Goal: Information Seeking & Learning: Learn about a topic

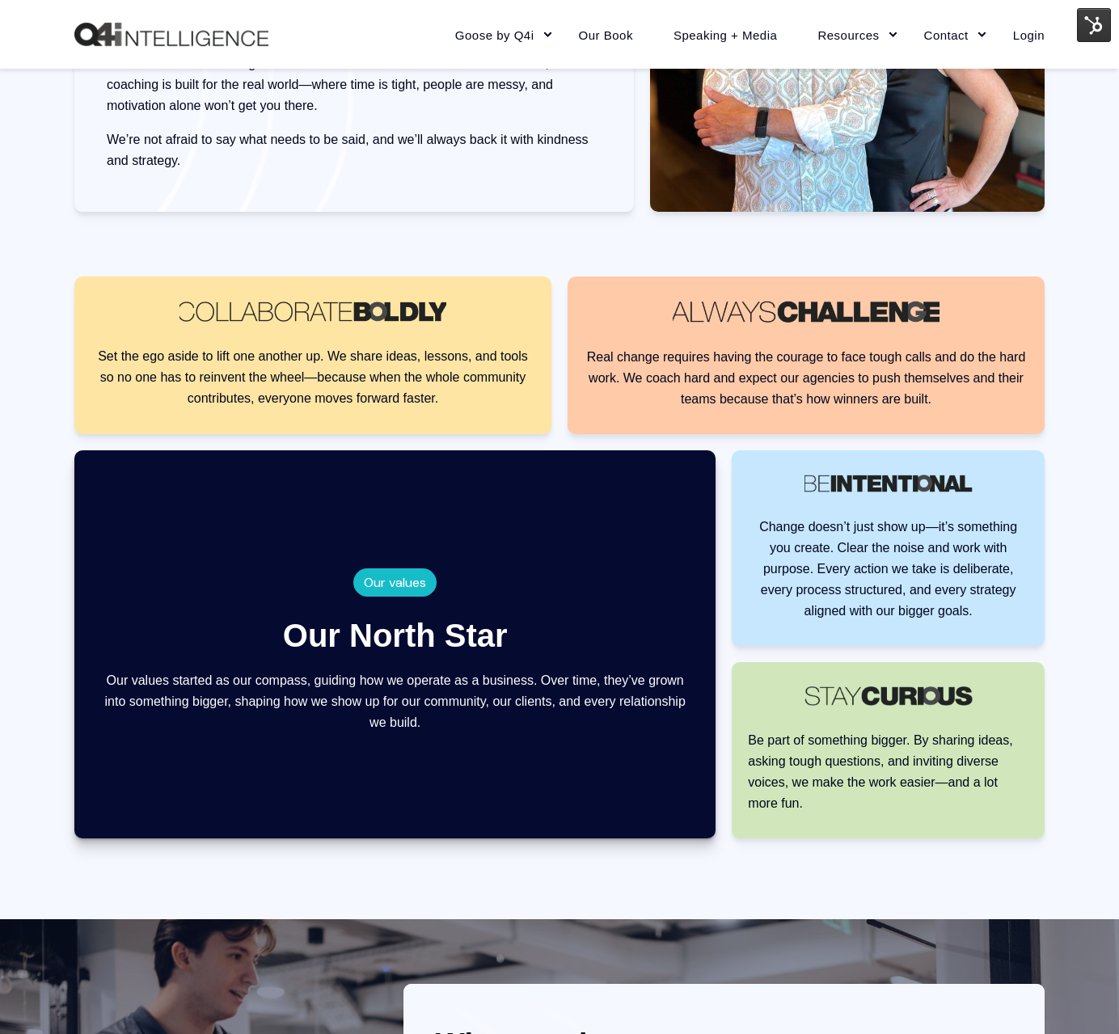
scroll to position [1614, 0]
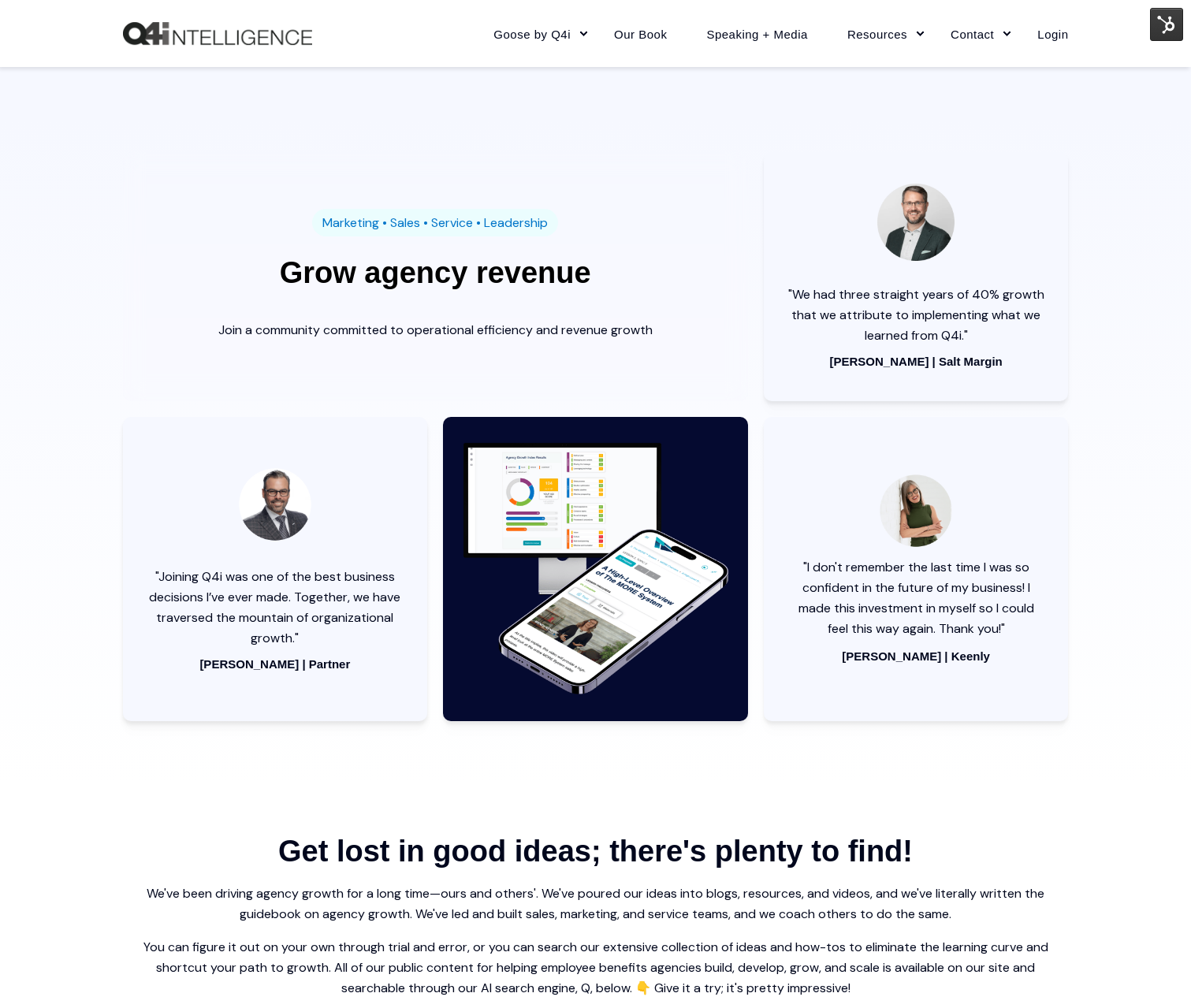
scroll to position [1995, 0]
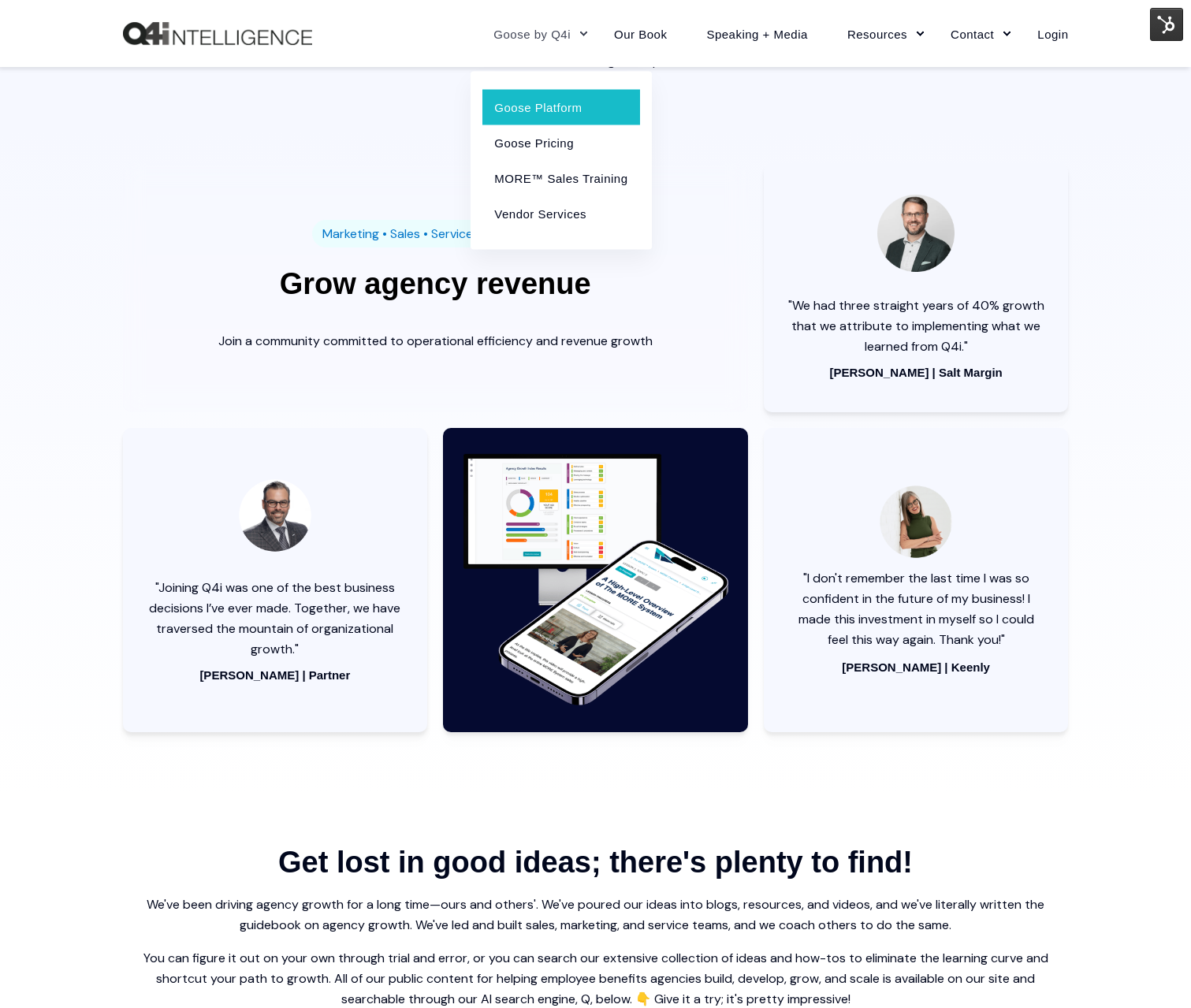
click at [544, 106] on link "Goose Platform" at bounding box center [560, 106] width 157 height 35
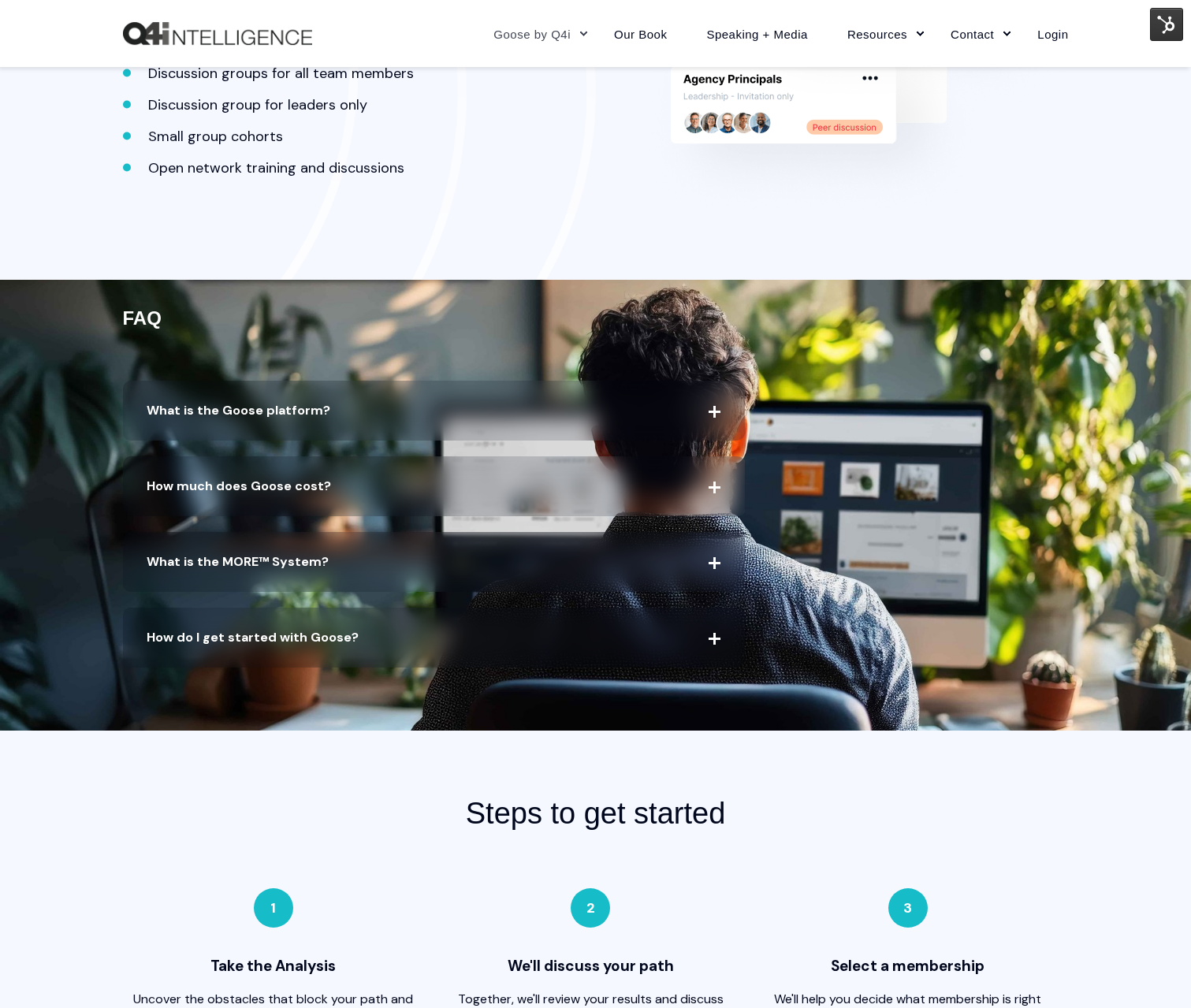
scroll to position [3025, 0]
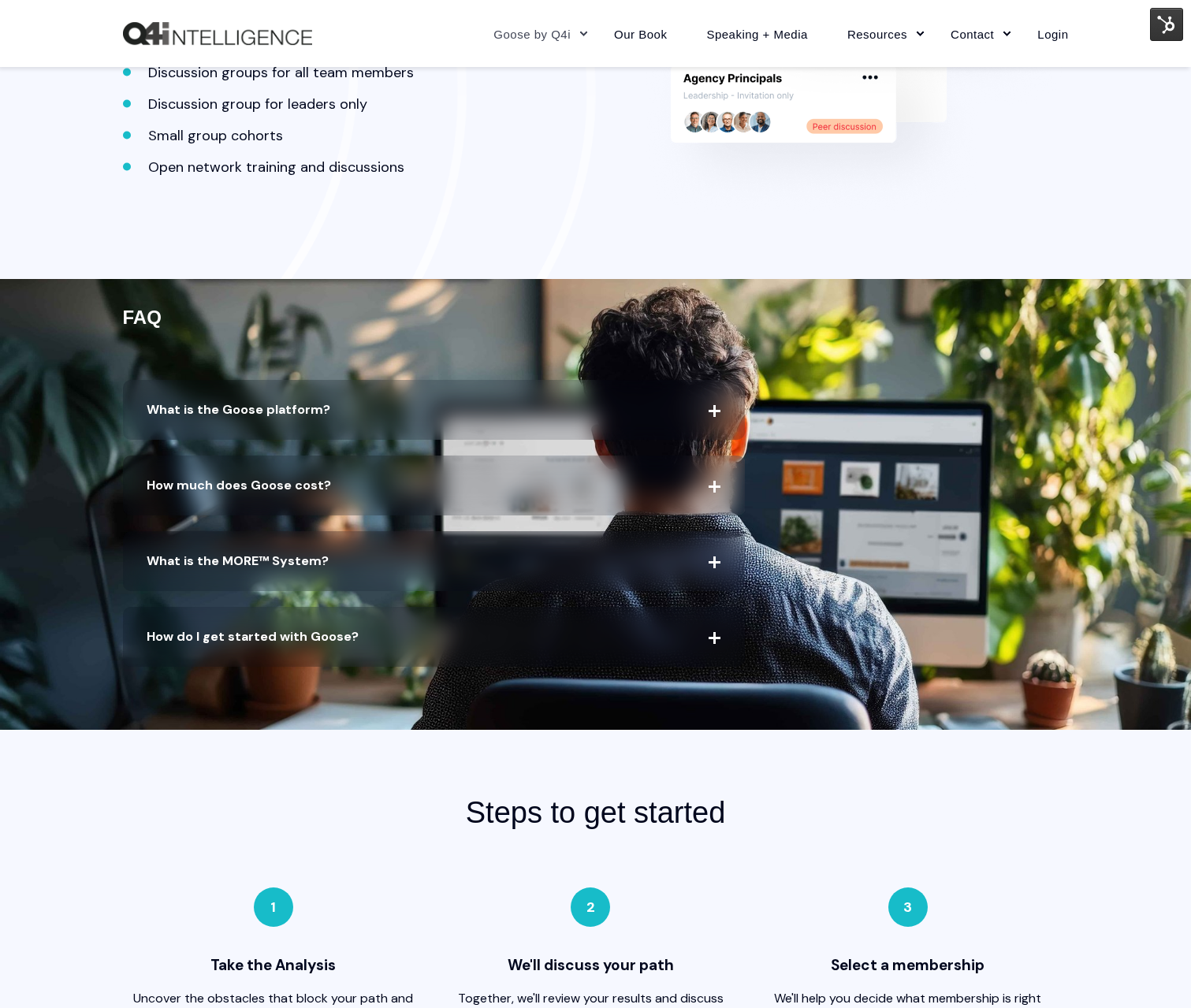
click at [713, 409] on icon at bounding box center [713, 409] width 0 height 0
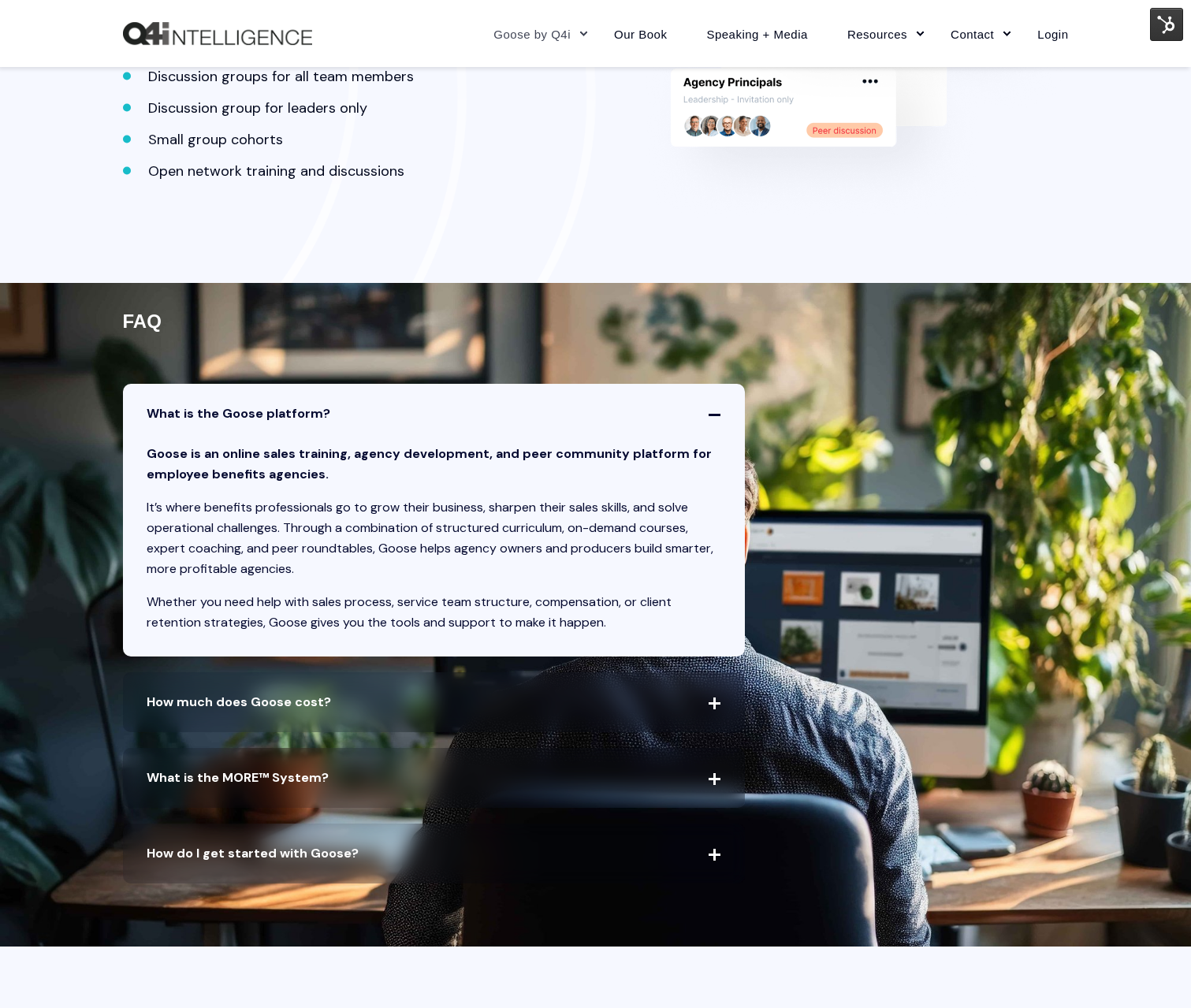
scroll to position [3019, 0]
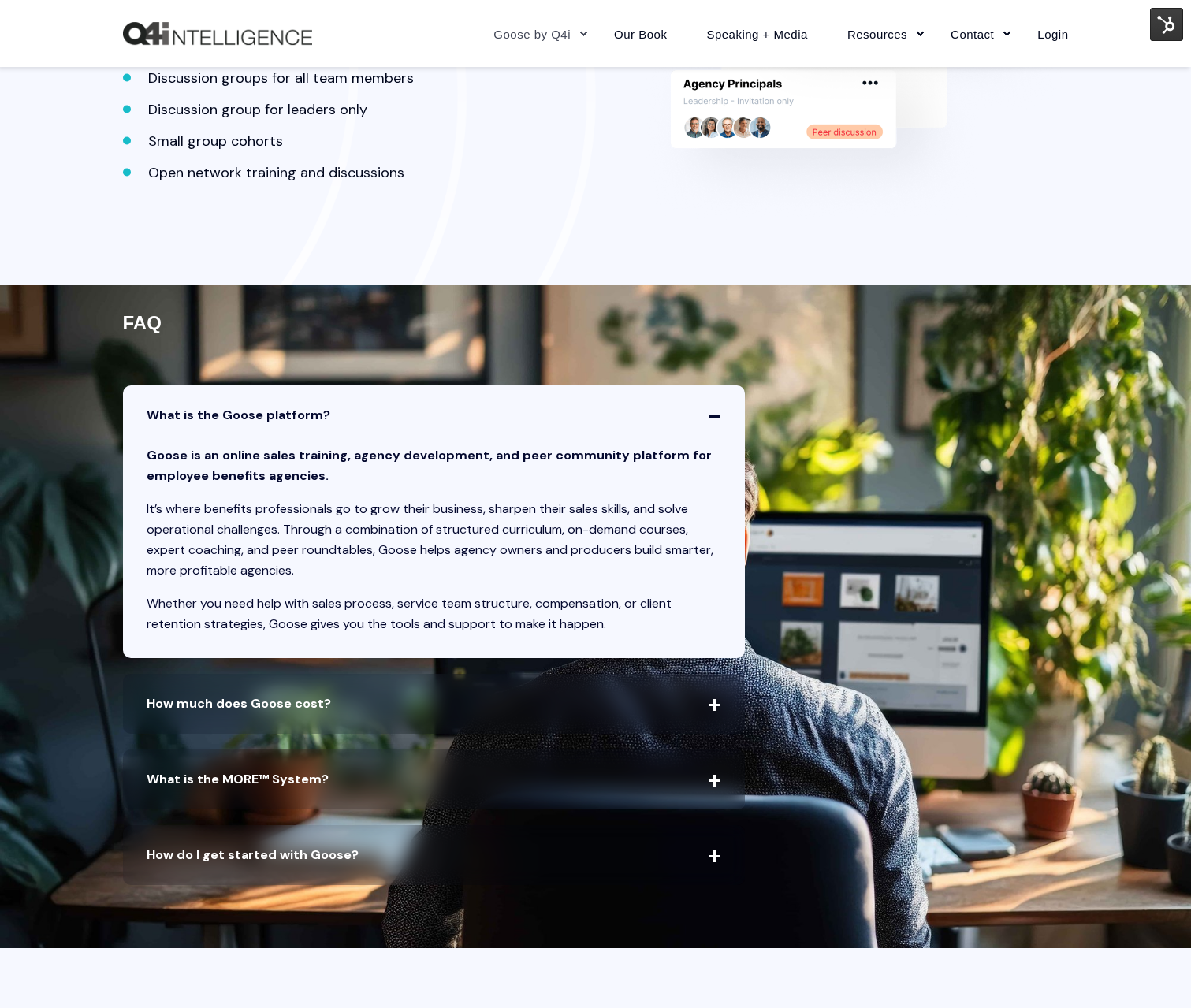
click at [713, 415] on icon at bounding box center [713, 415] width 0 height 0
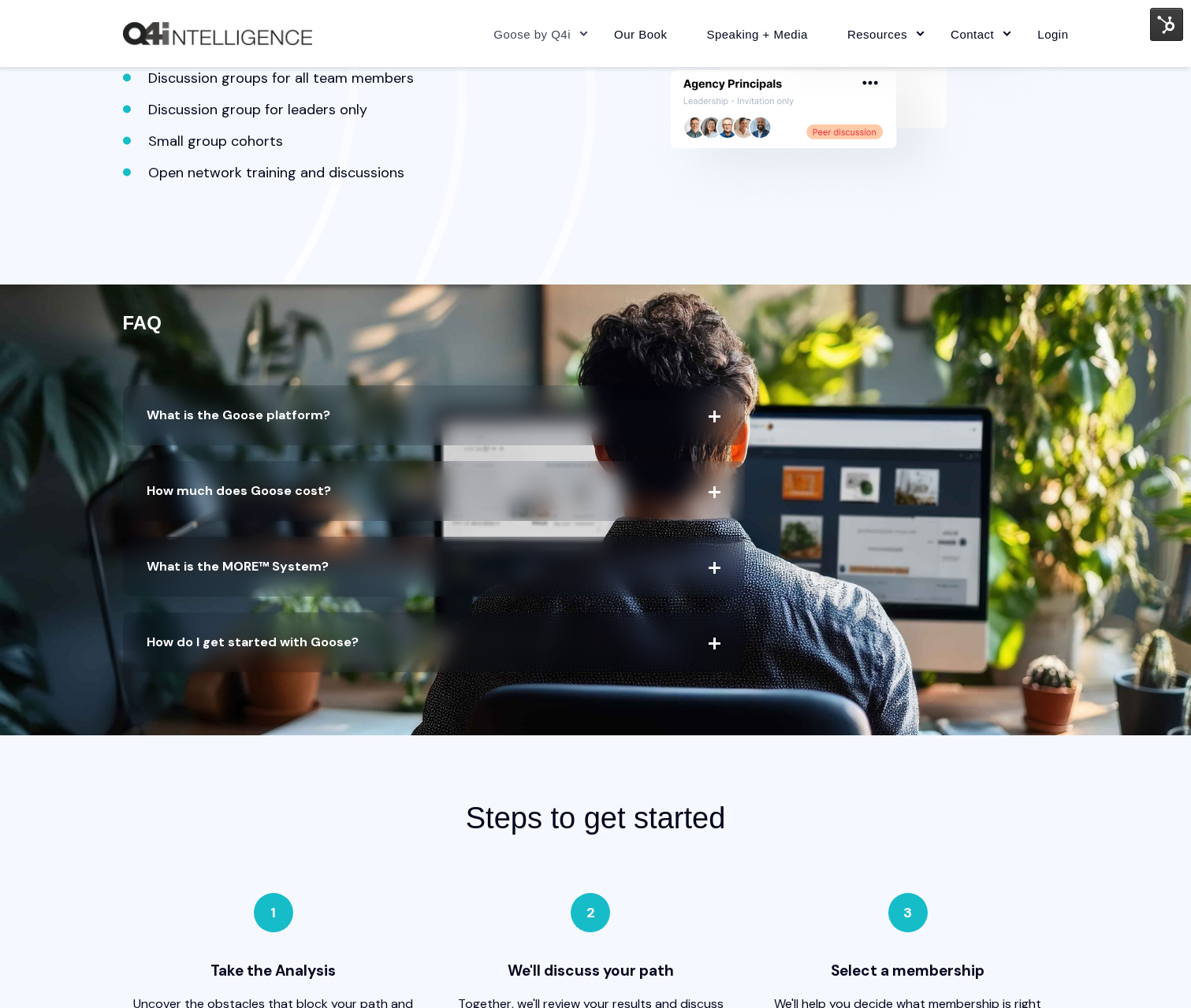
click at [718, 495] on span "How much does Goose cost?" at bounding box center [434, 490] width 623 height 59
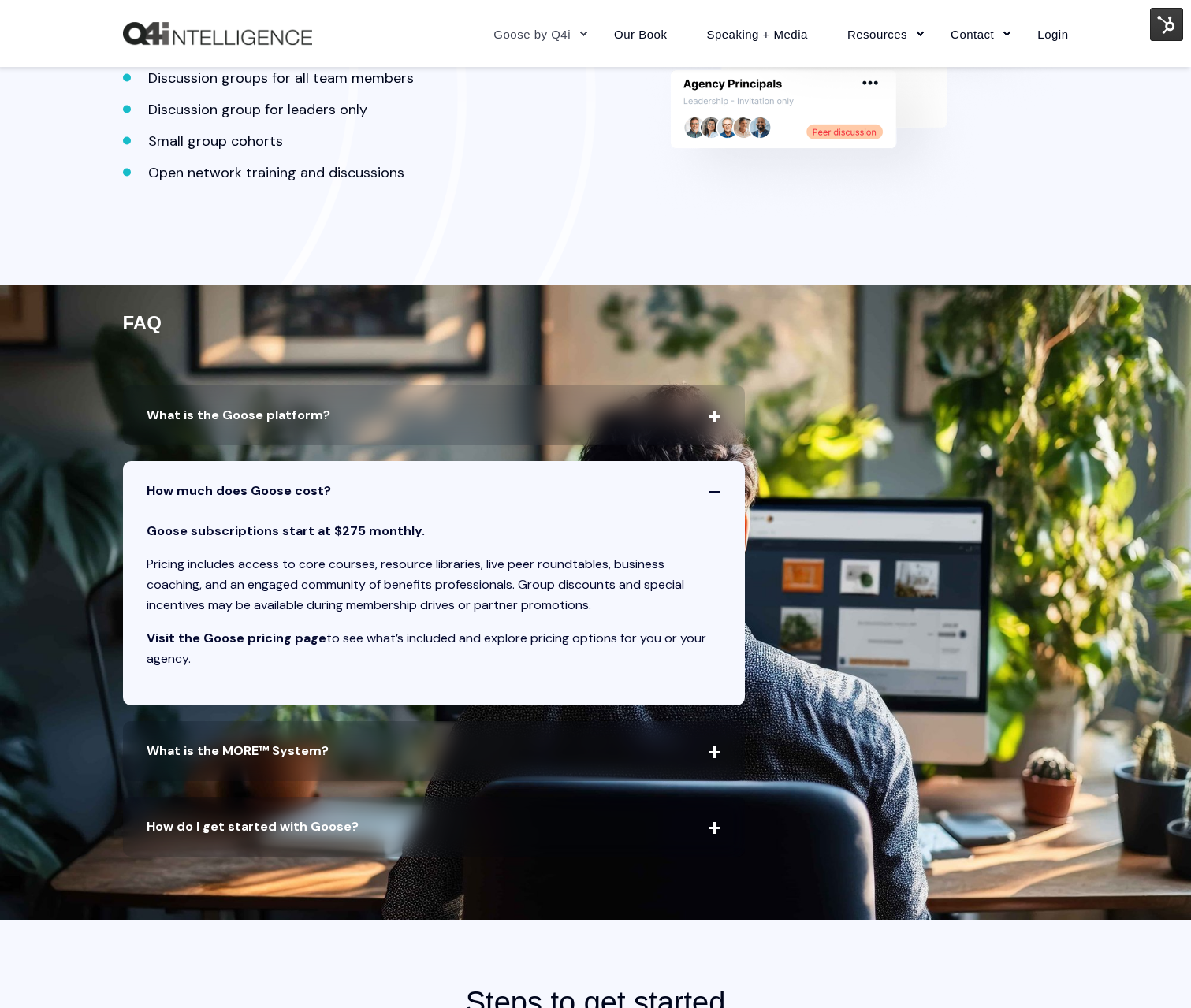
click at [250, 636] on link "Visit the Goose pricing page" at bounding box center [236, 638] width 179 height 17
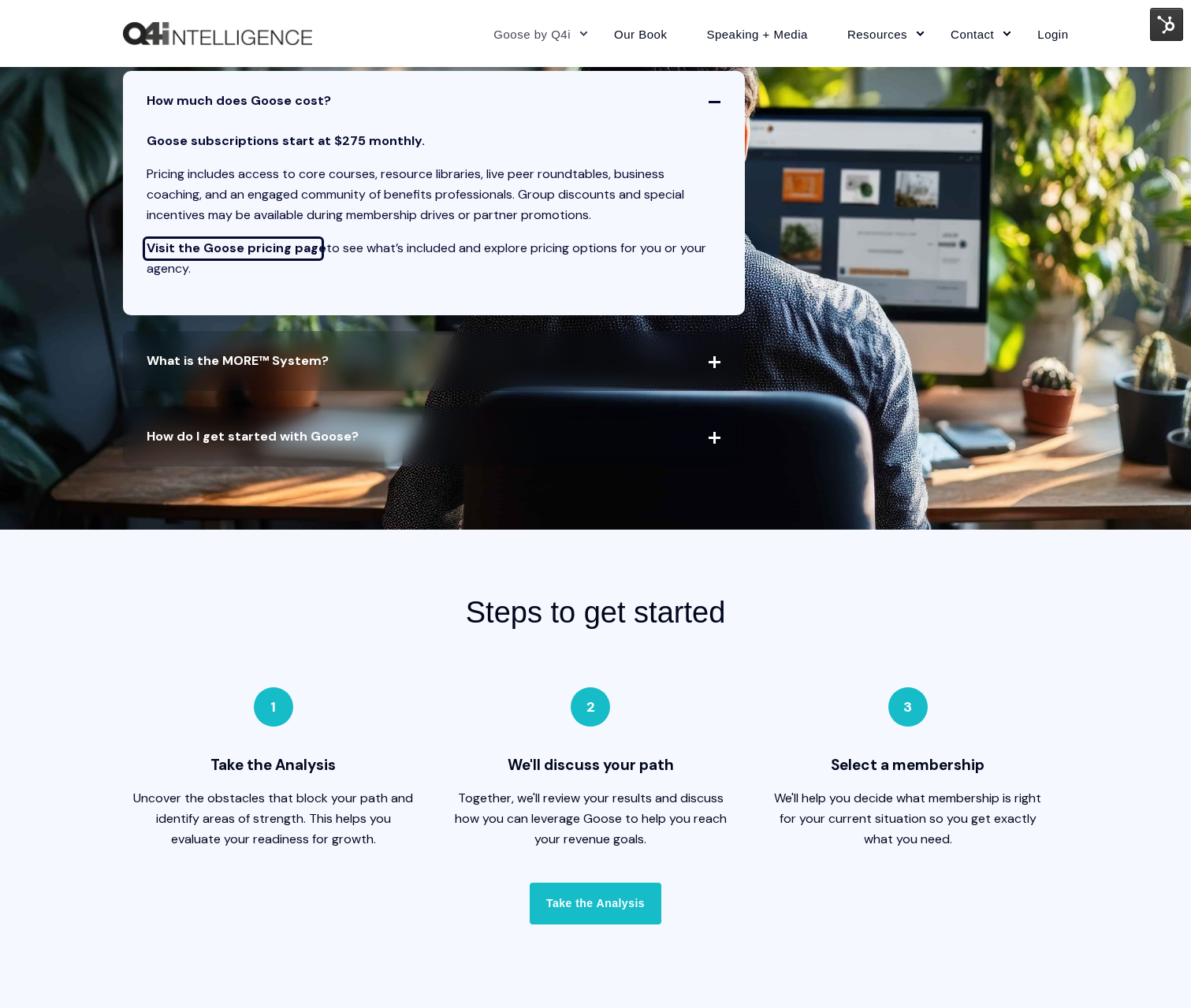
scroll to position [3420, 0]
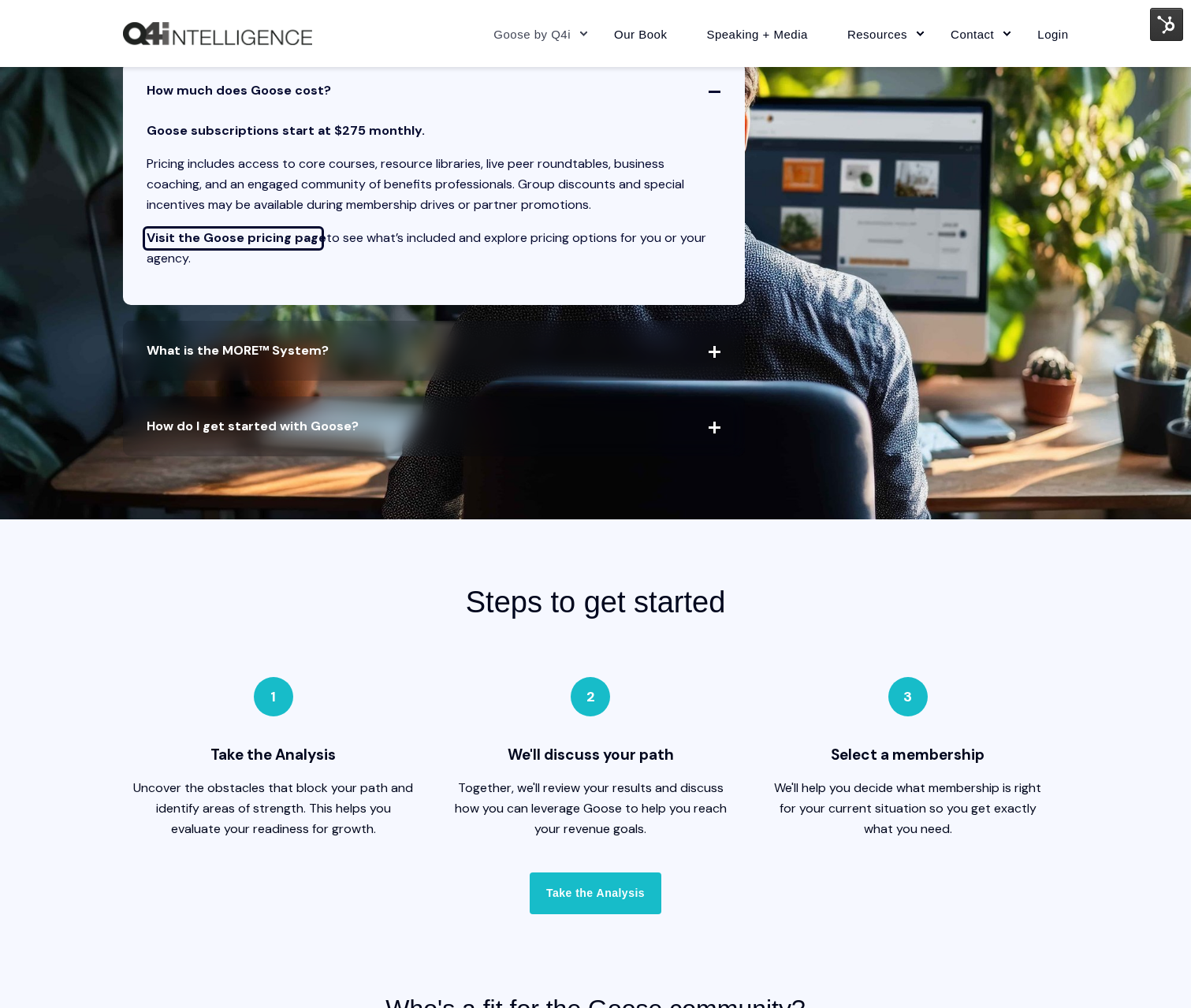
click at [699, 346] on span "What is the MORE™ System?" at bounding box center [434, 350] width 623 height 59
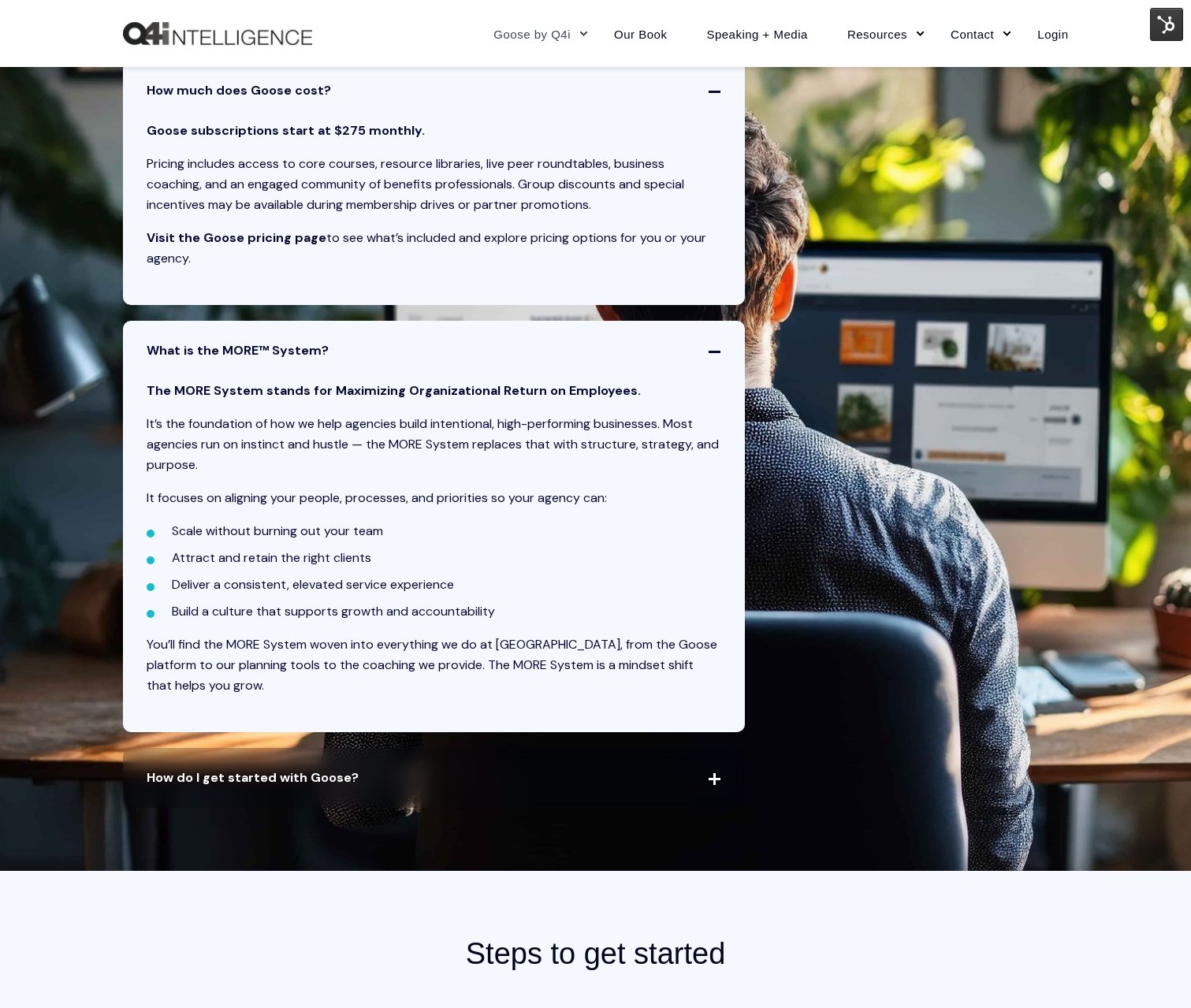
click at [713, 778] on icon at bounding box center [713, 778] width 0 height 0
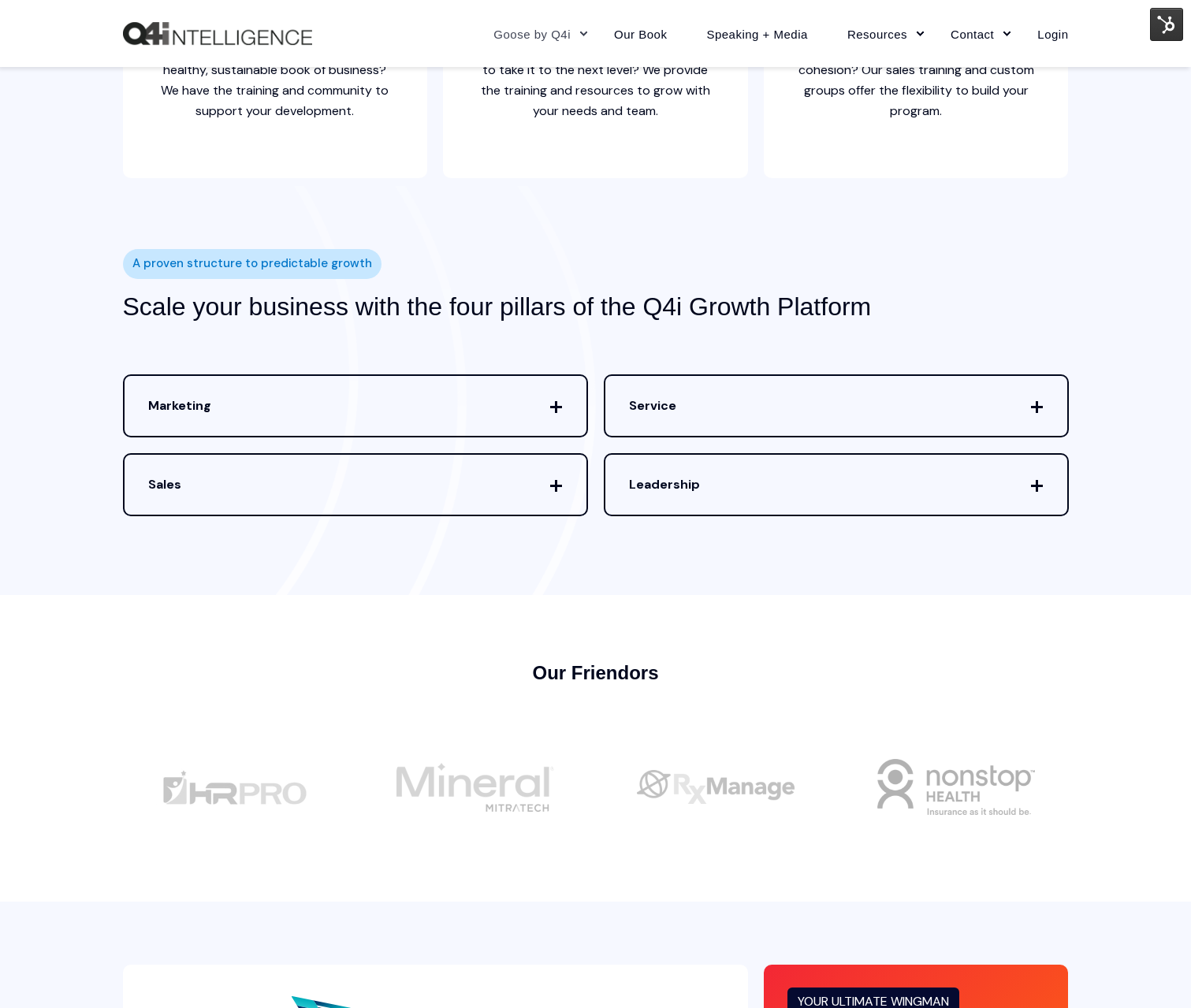
scroll to position [5273, 0]
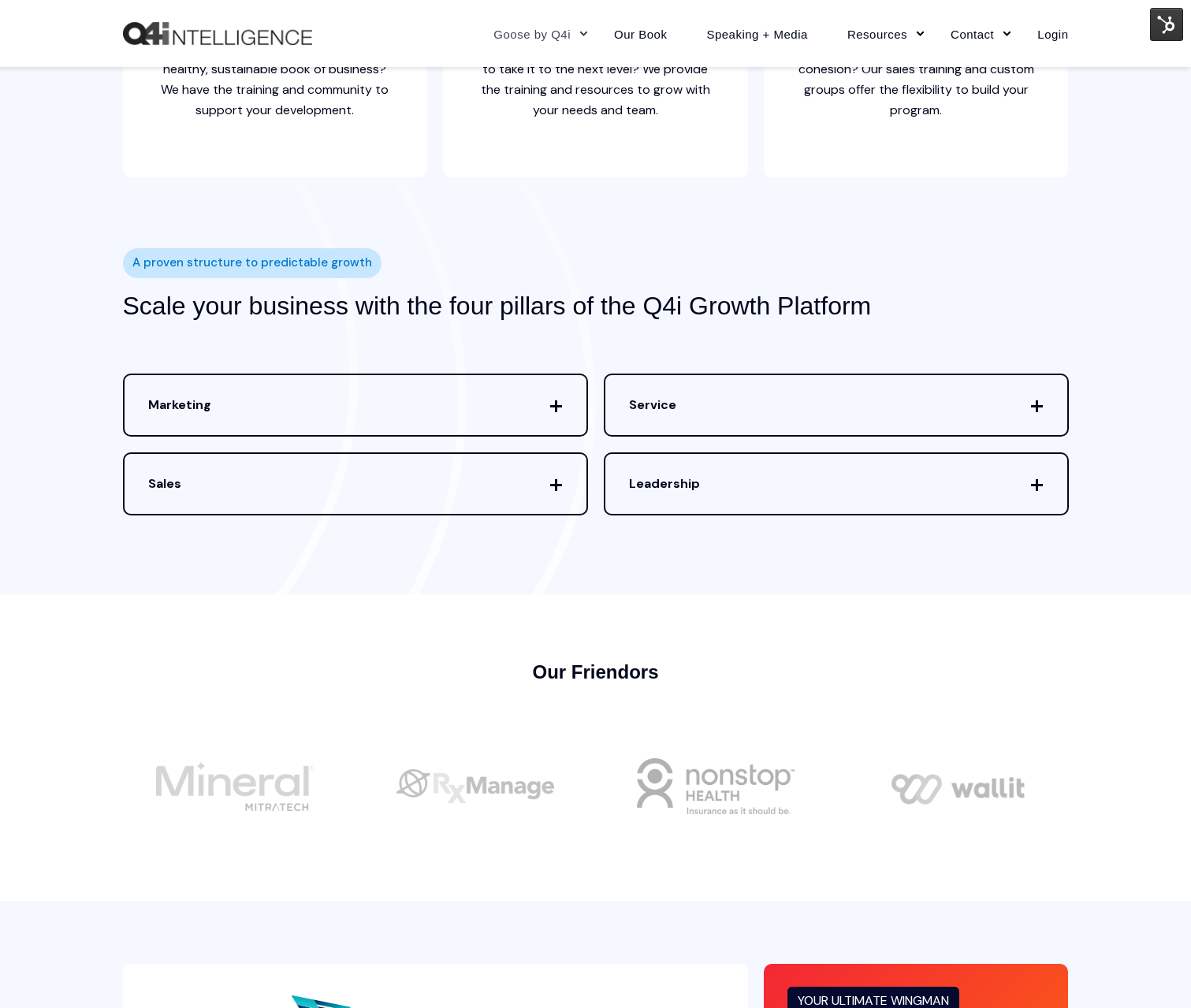
click at [533, 397] on span "Marketing" at bounding box center [356, 405] width 462 height 59
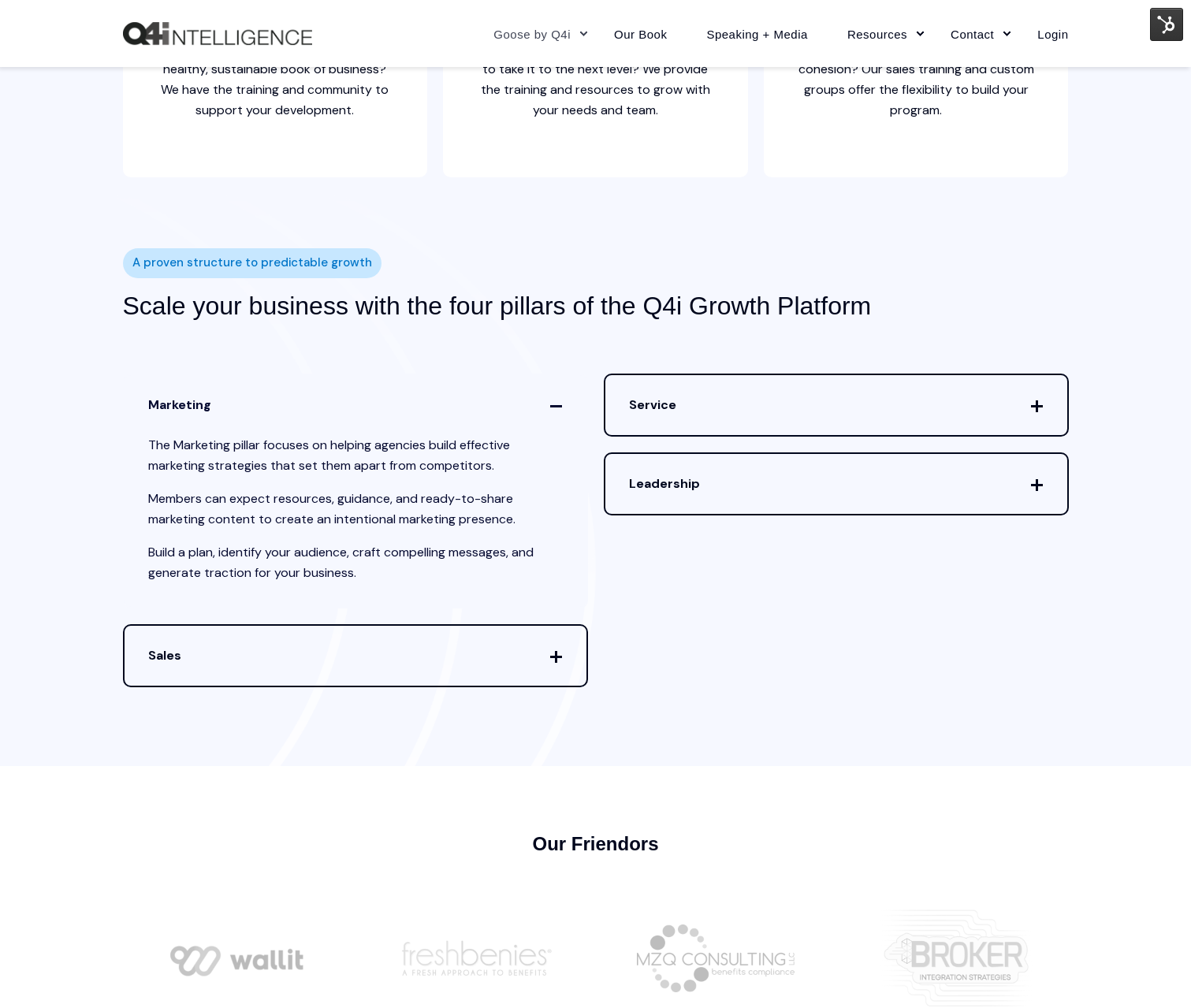
click at [557, 410] on span "Marketing" at bounding box center [356, 405] width 462 height 59
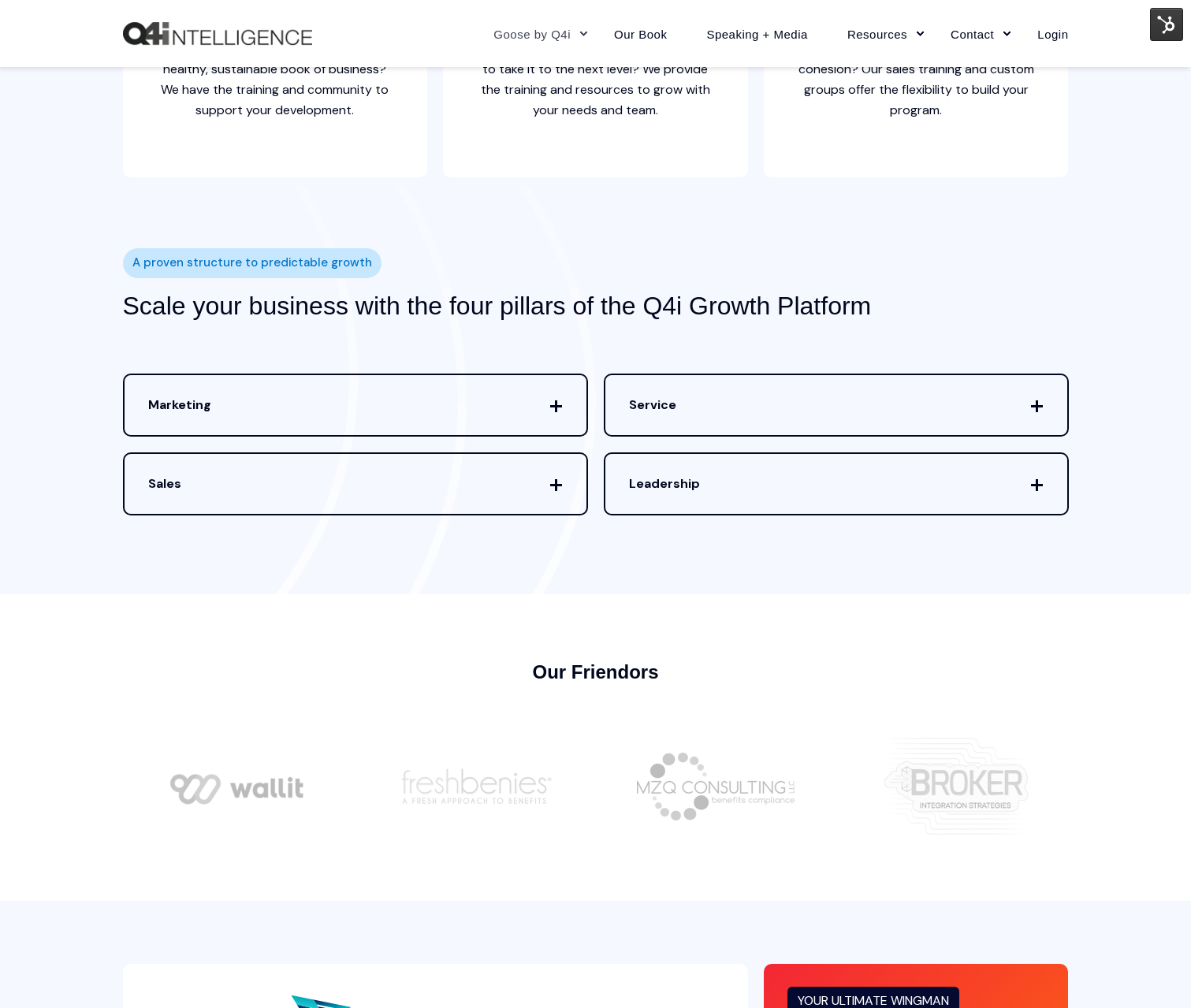
click at [560, 480] on span "Sales" at bounding box center [356, 484] width 462 height 59
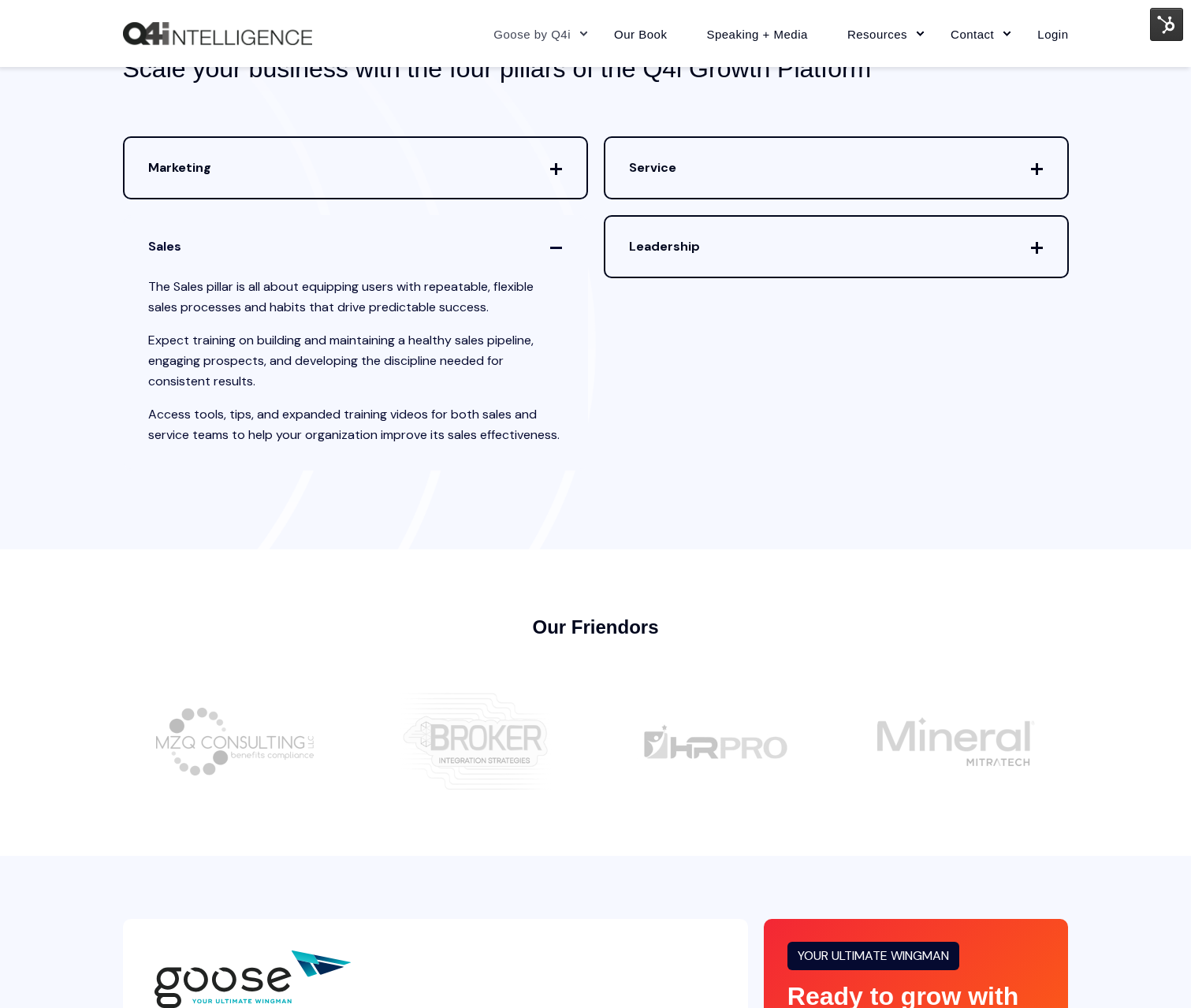
scroll to position [5493, 0]
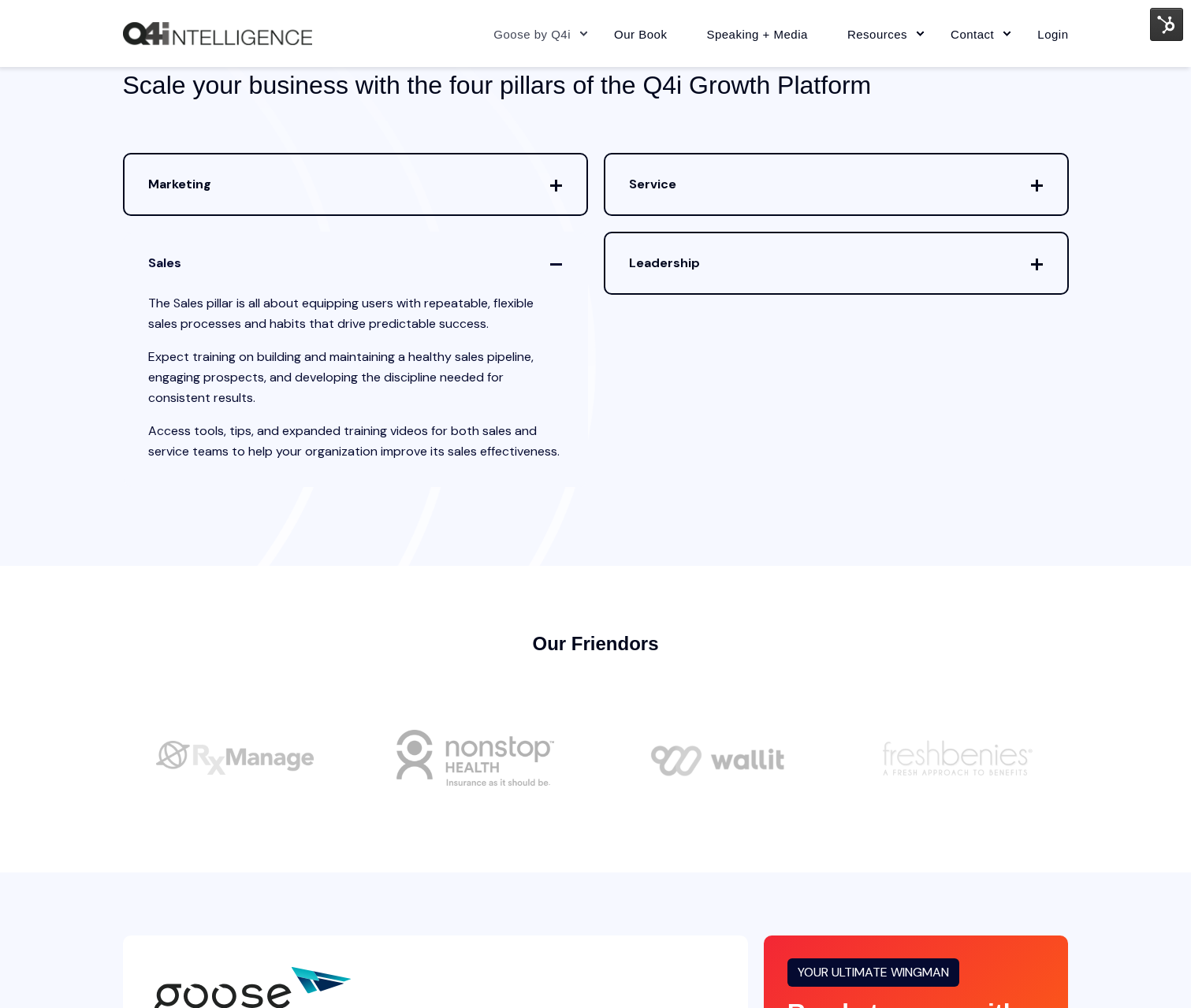
drag, startPoint x: 560, startPoint y: 267, endPoint x: 567, endPoint y: 263, distance: 8.1
click at [560, 267] on span "Sales" at bounding box center [356, 262] width 462 height 59
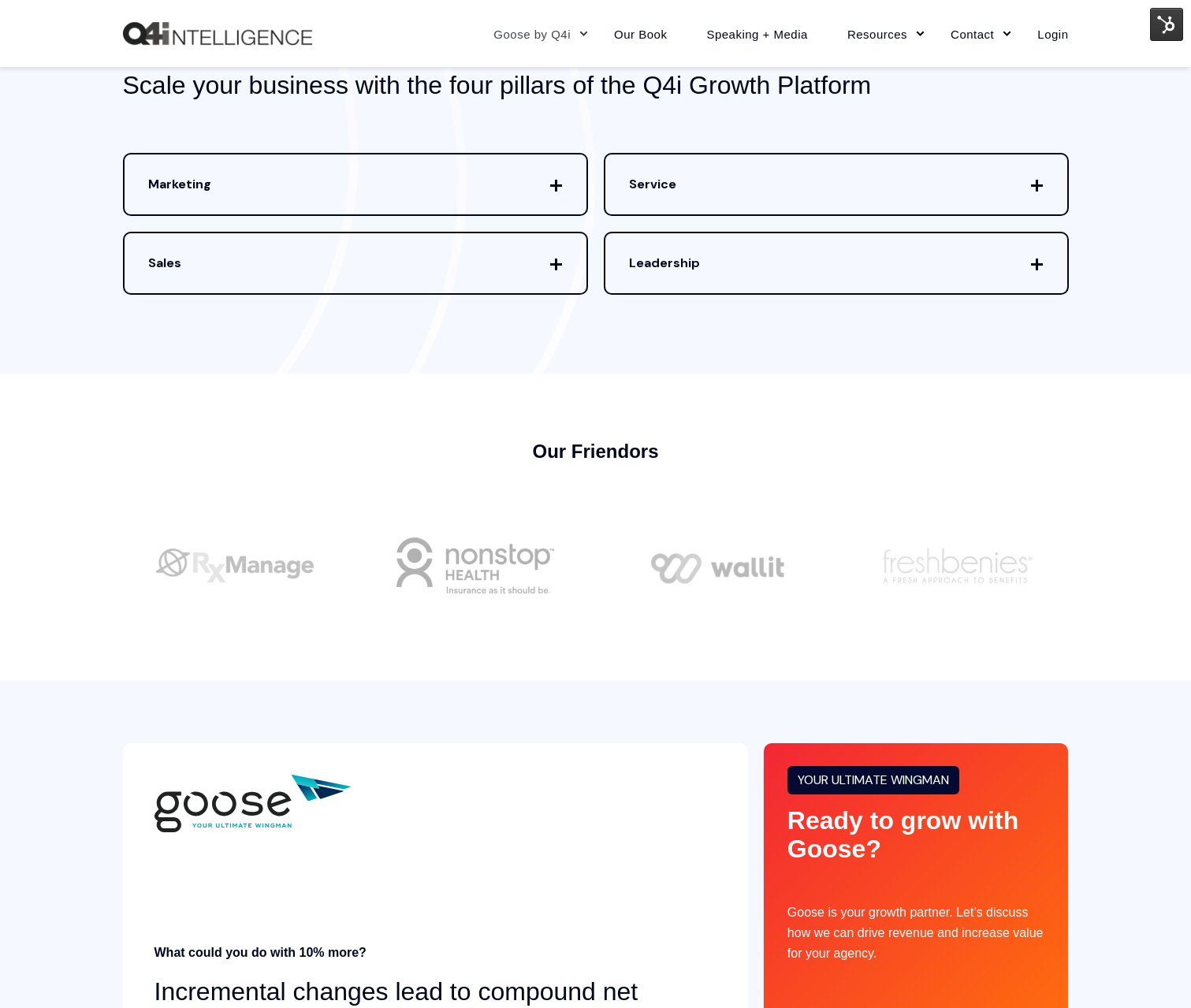
click at [961, 194] on span "Service" at bounding box center [836, 183] width 462 height 59
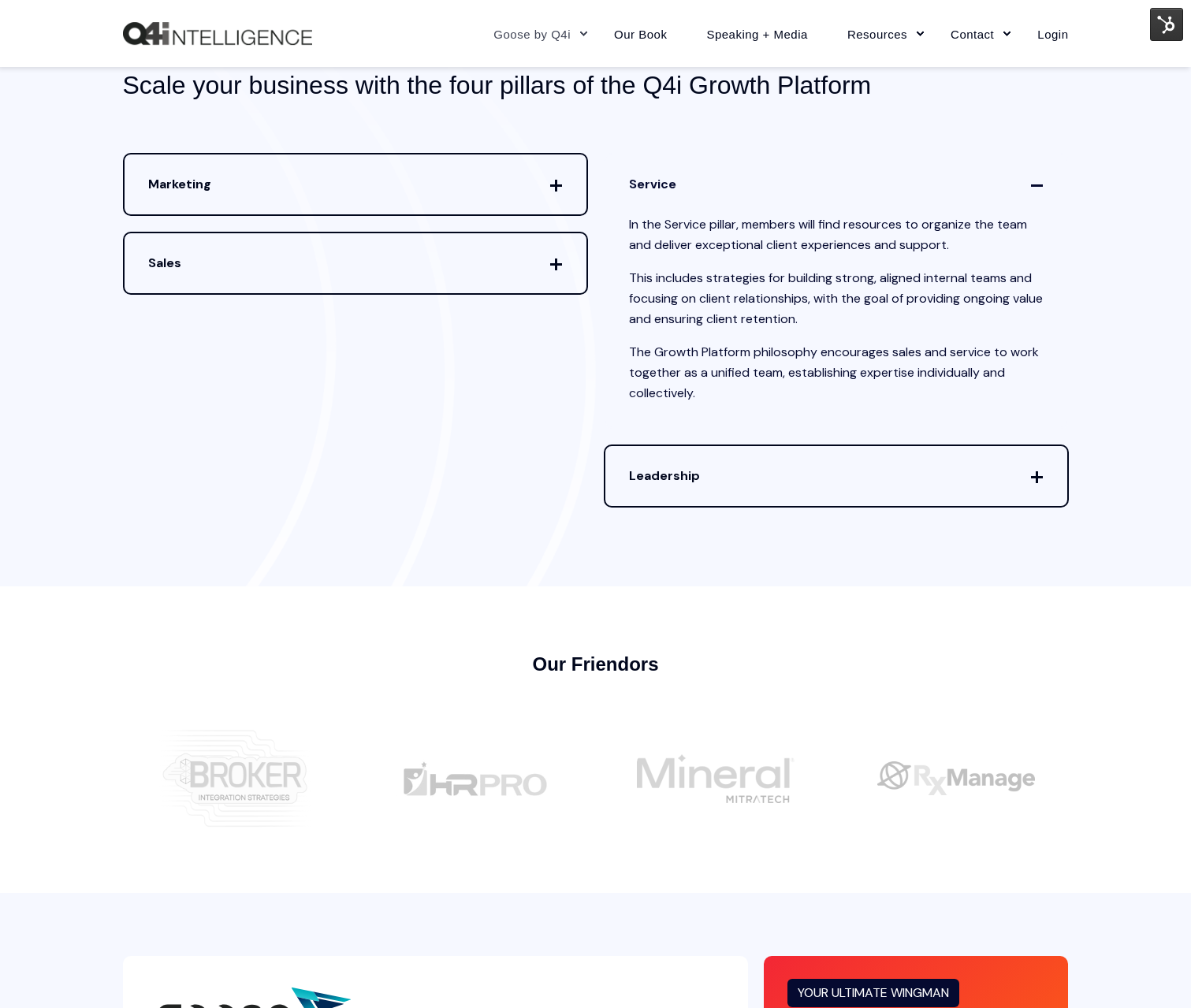
click at [1040, 179] on span "Service" at bounding box center [836, 183] width 462 height 59
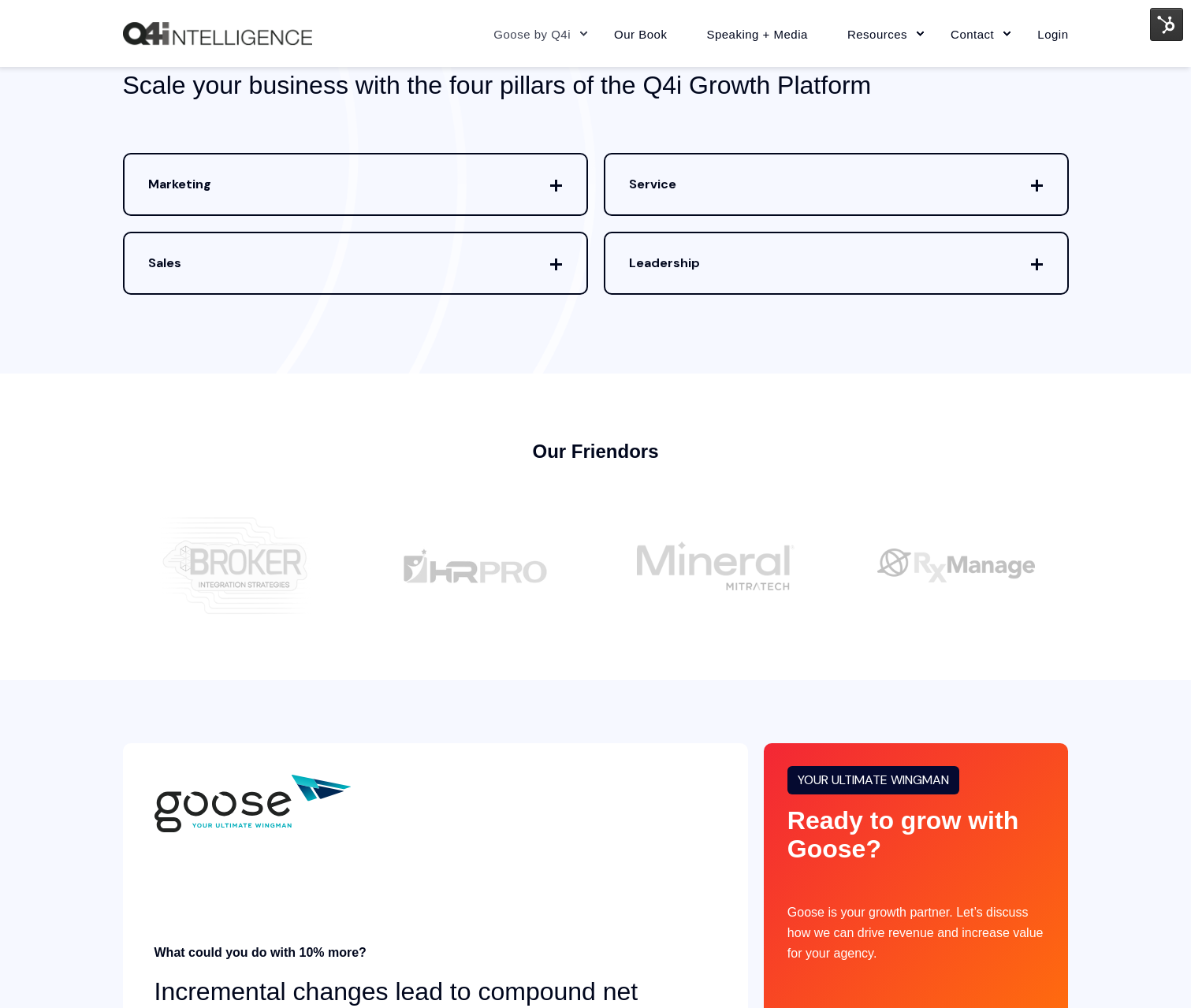
click at [1032, 265] on span "Leadership" at bounding box center [836, 262] width 462 height 59
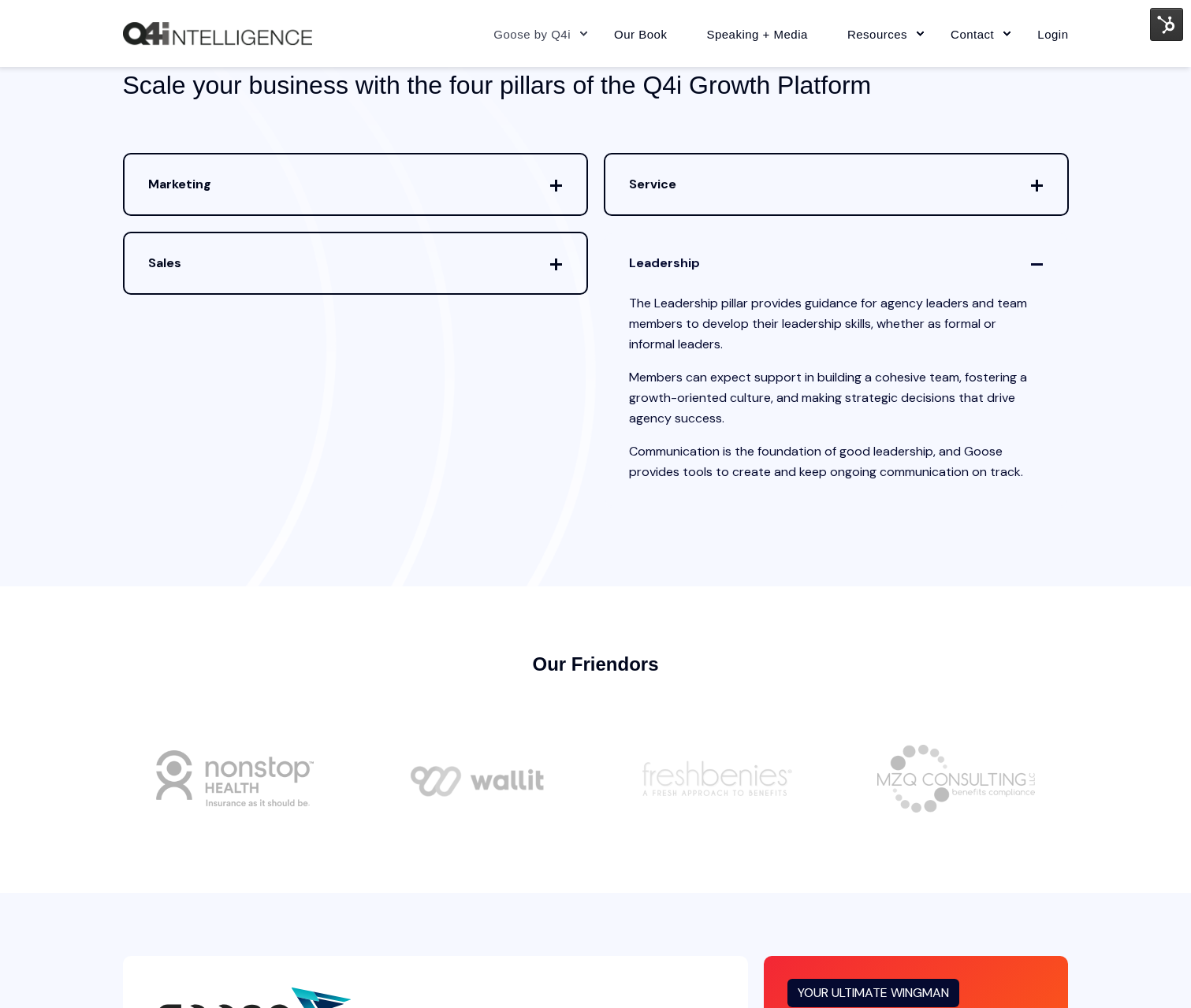
click at [1035, 263] on icon at bounding box center [1035, 263] width 0 height 0
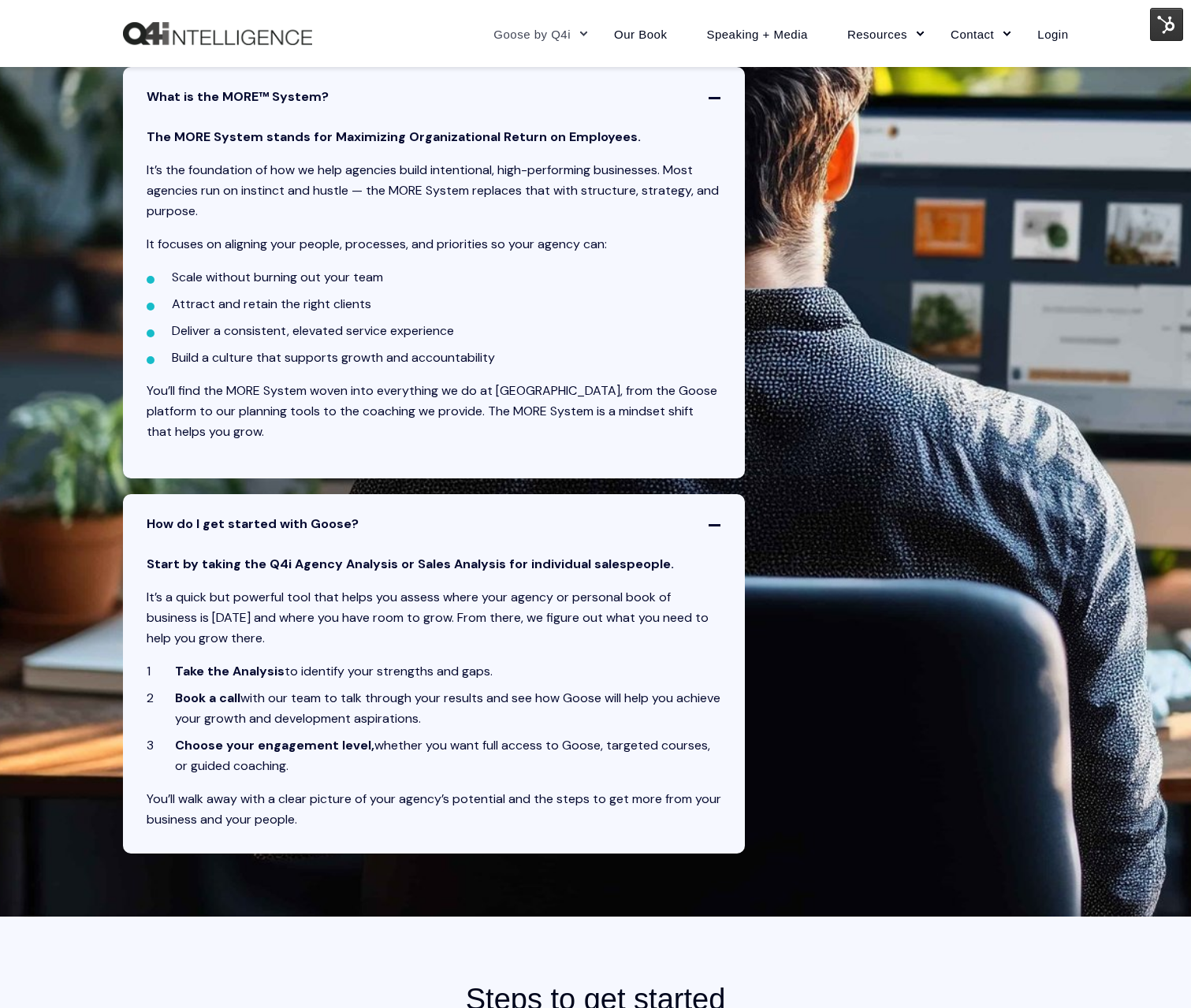
scroll to position [3674, 0]
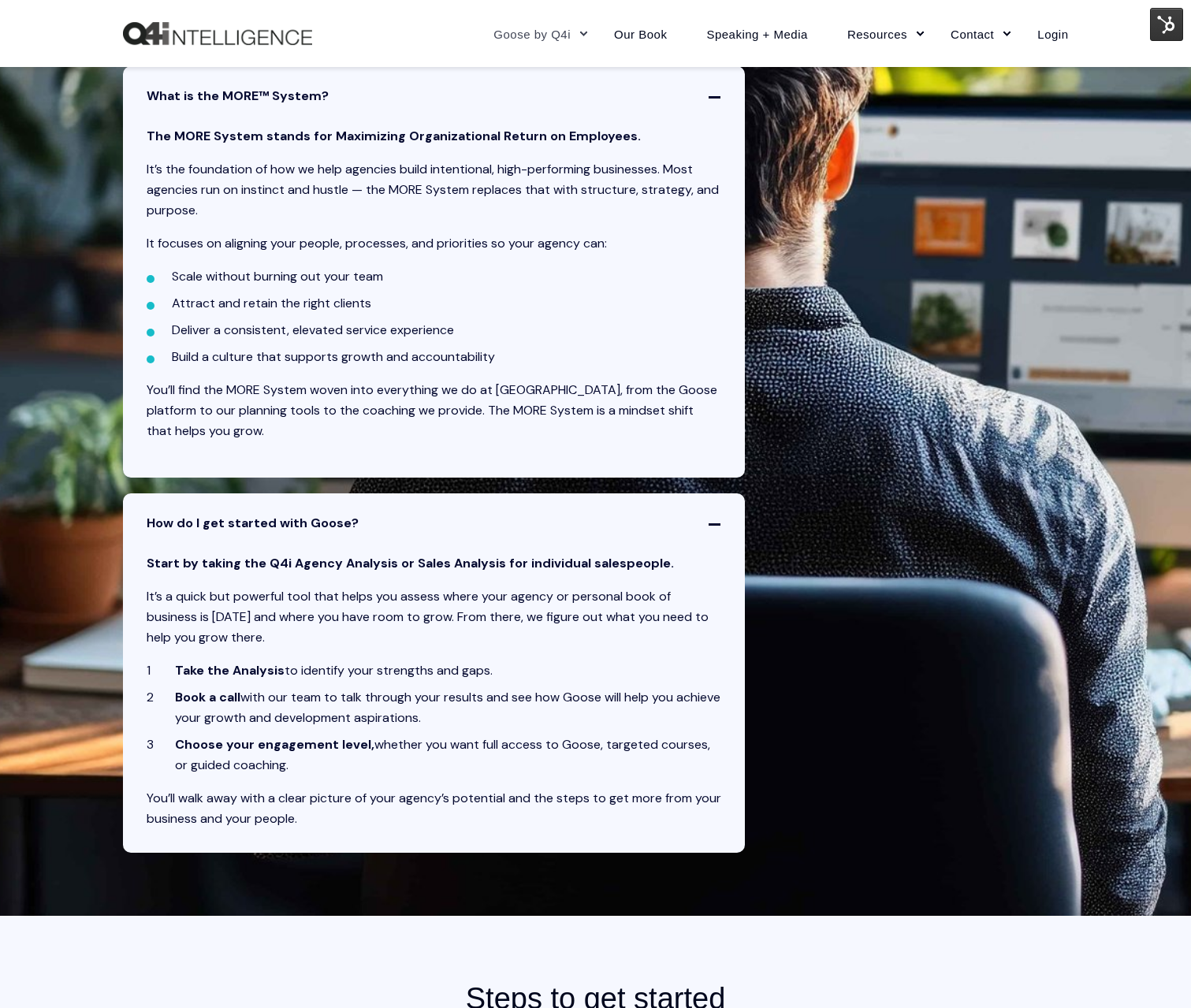
click at [1172, 24] on img at bounding box center [1167, 24] width 33 height 33
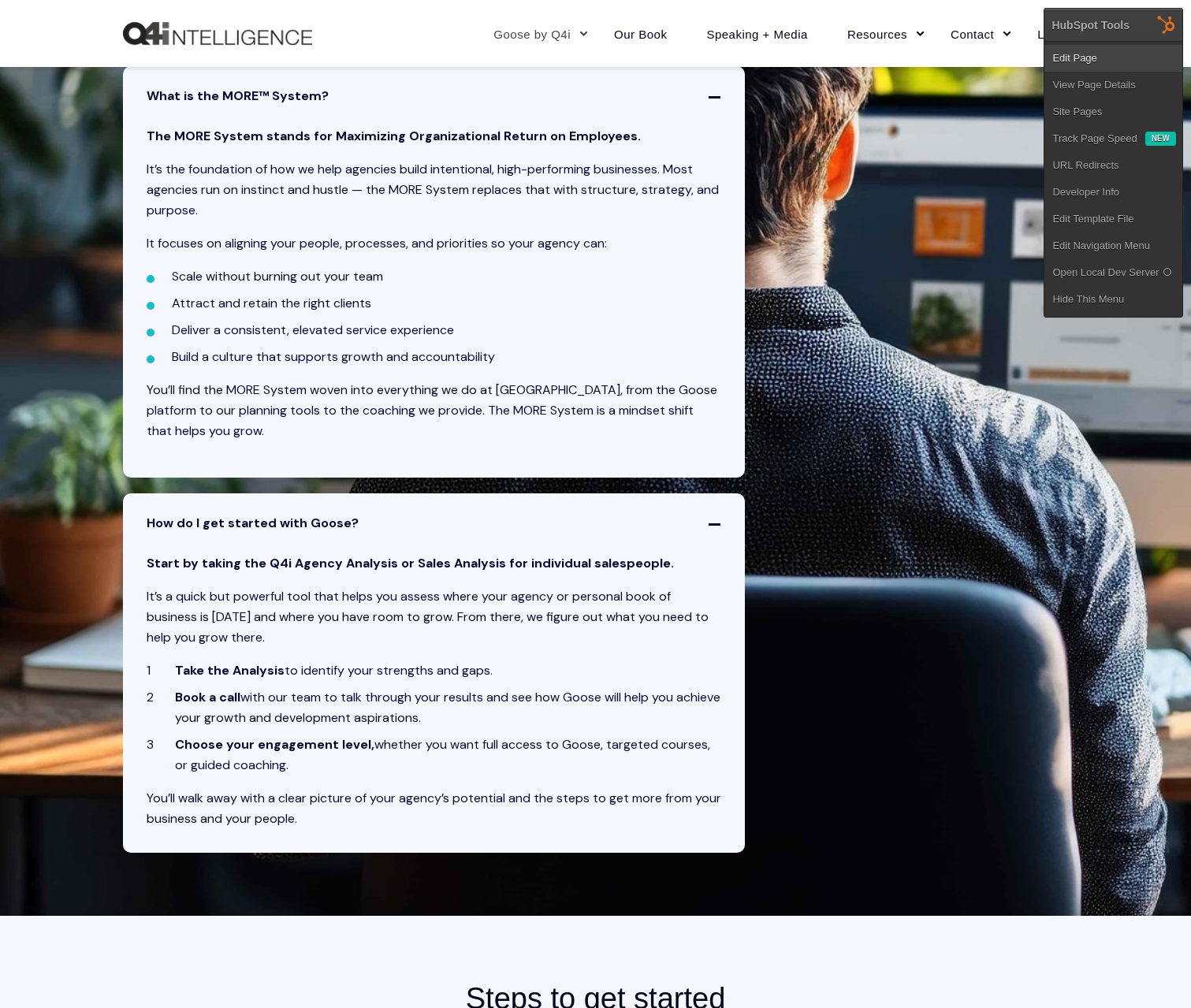
click at [1093, 50] on link "Edit Page" at bounding box center [1112, 58] width 137 height 26
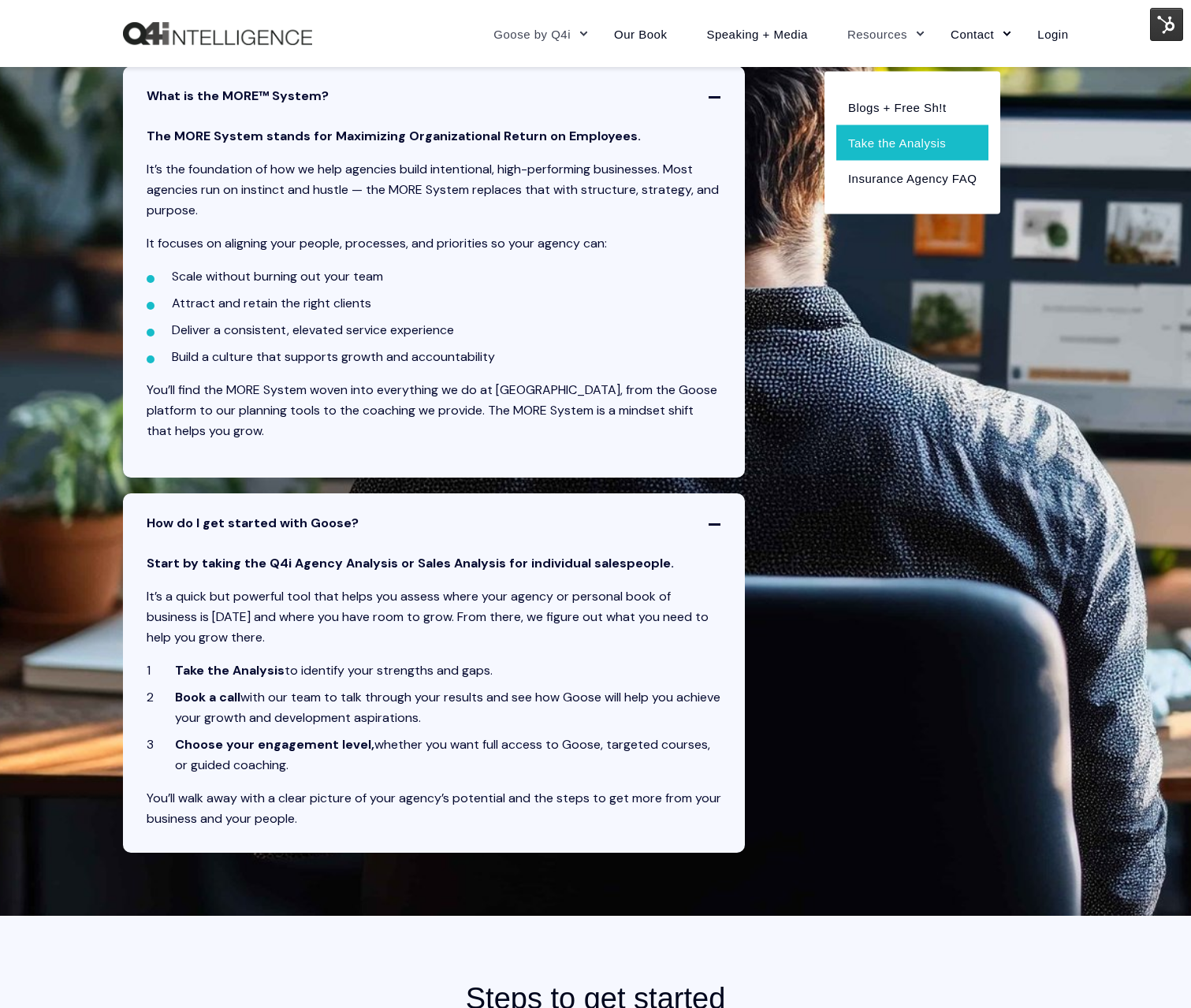
click at [906, 145] on link "Take the Analysis" at bounding box center [912, 142] width 152 height 35
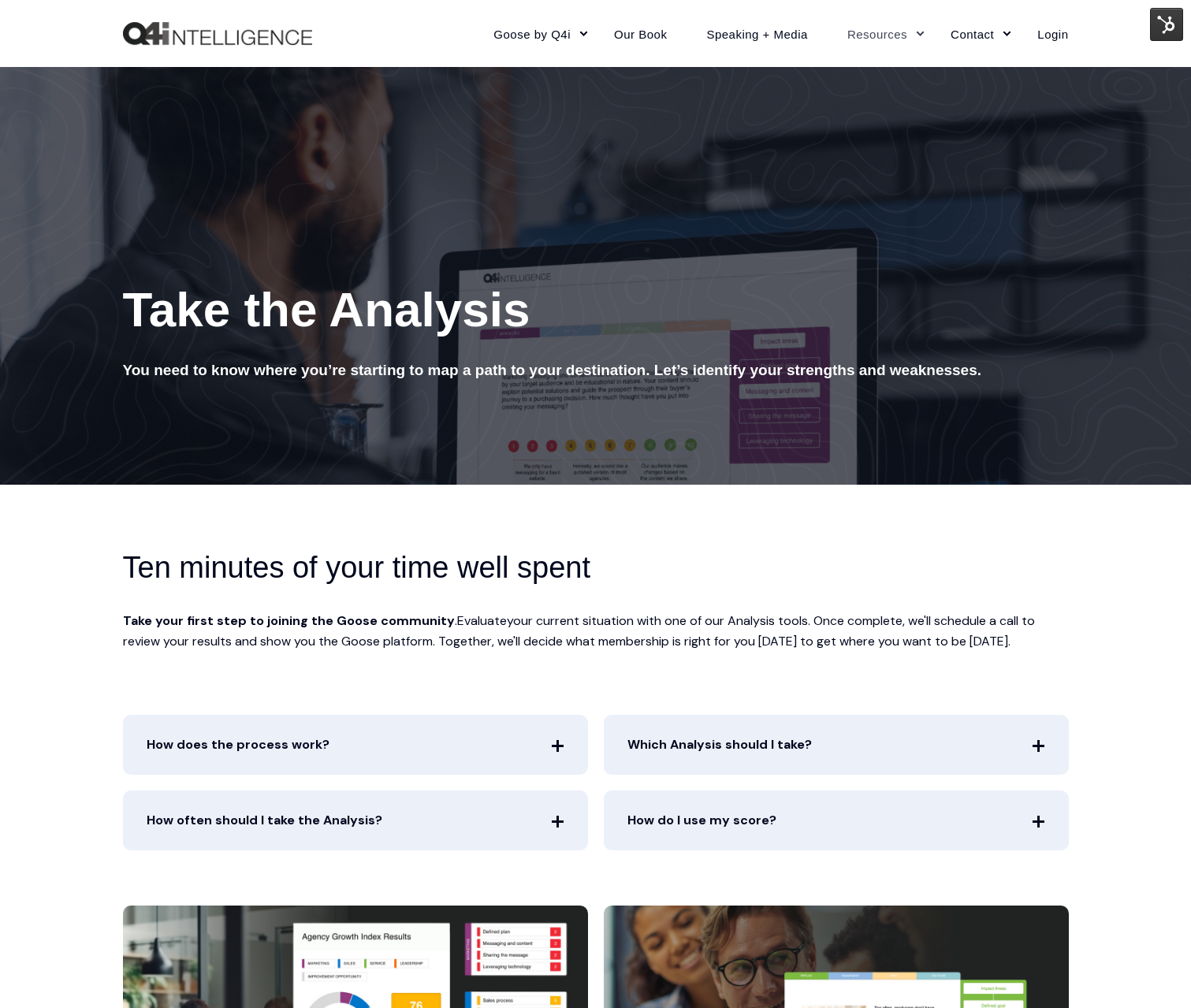
click at [269, 37] on img "Back to Home" at bounding box center [217, 34] width 189 height 23
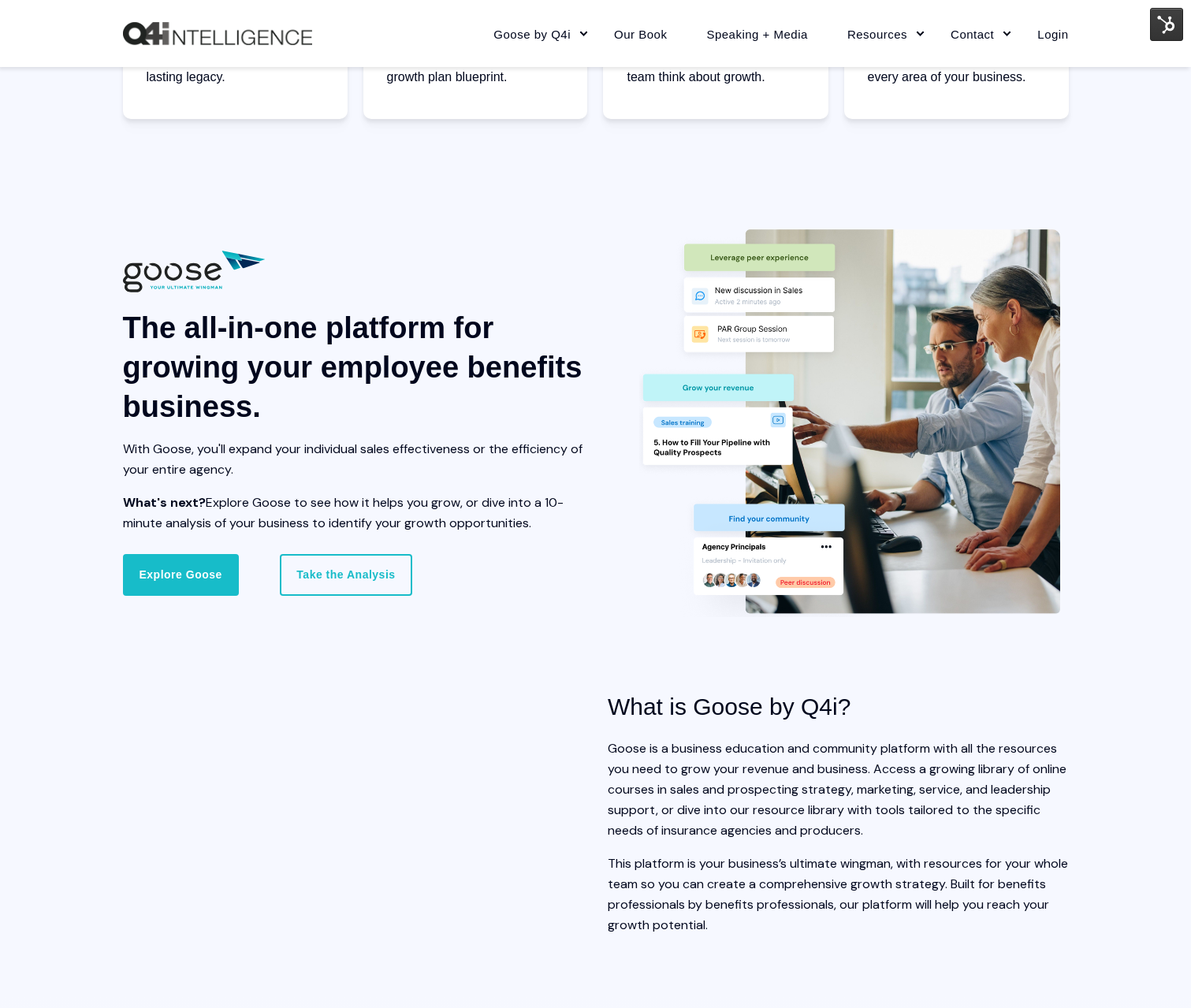
scroll to position [1164, 0]
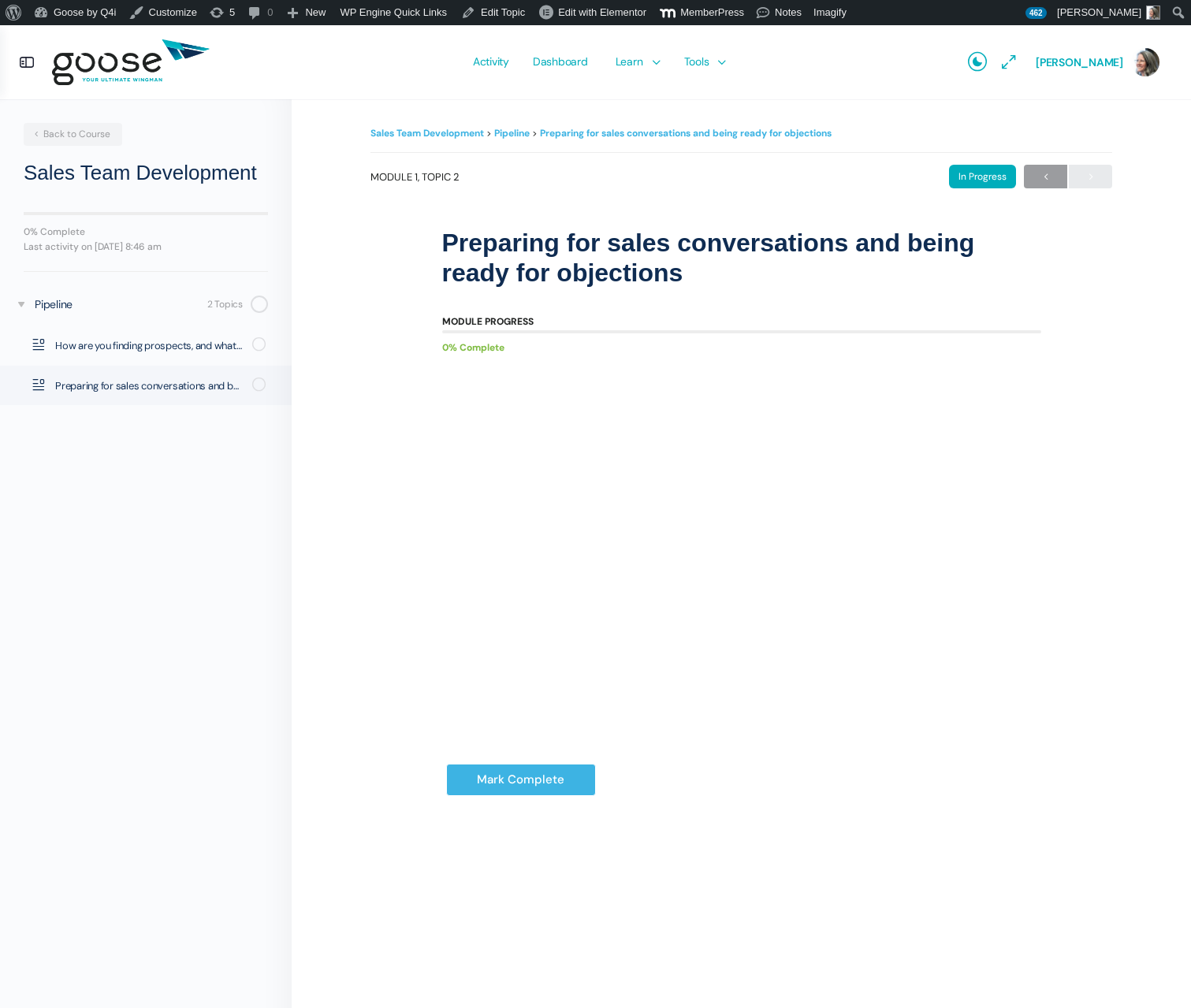
click at [480, 60] on span "Activity" at bounding box center [490, 61] width 36 height 74
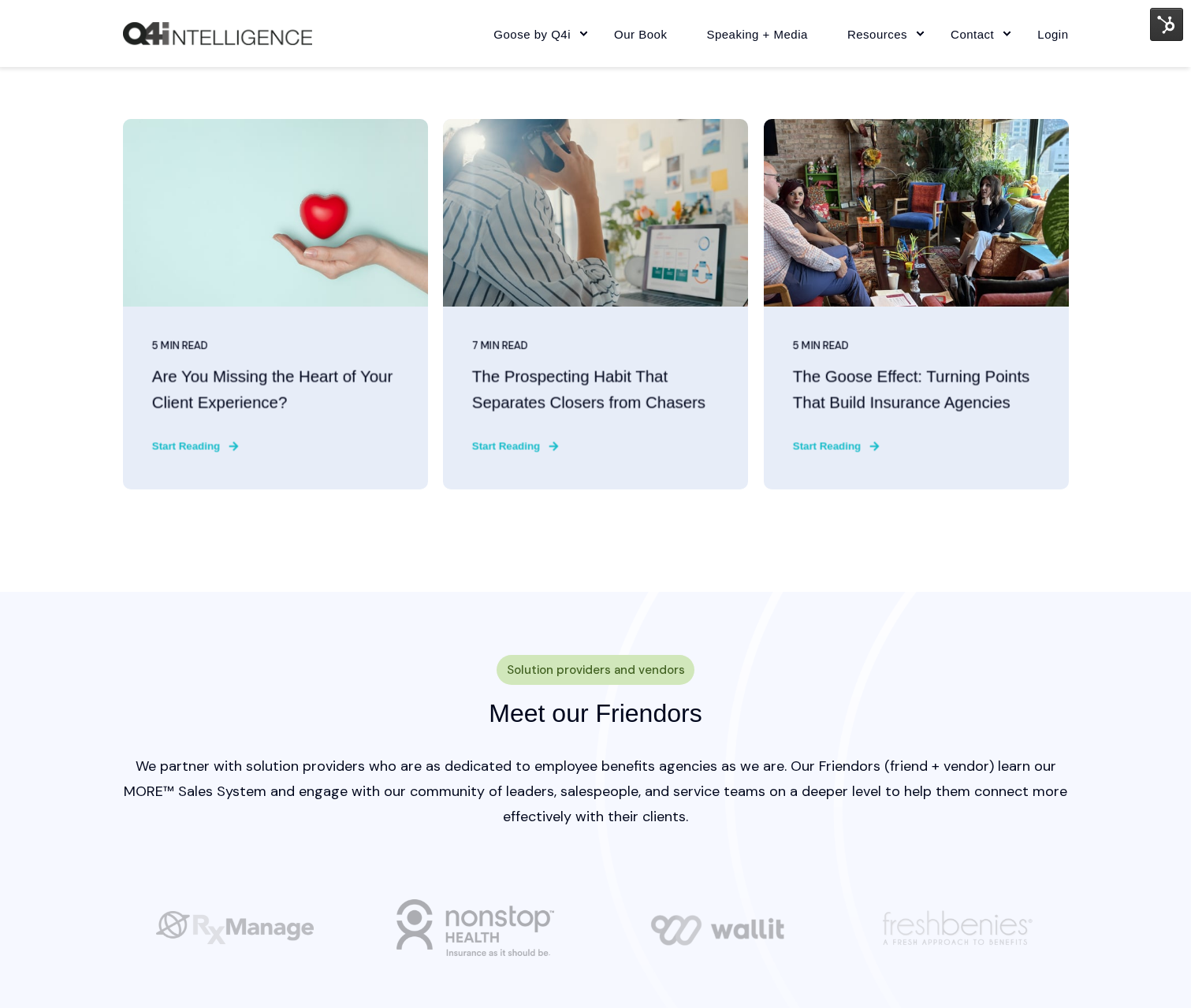
scroll to position [3904, 0]
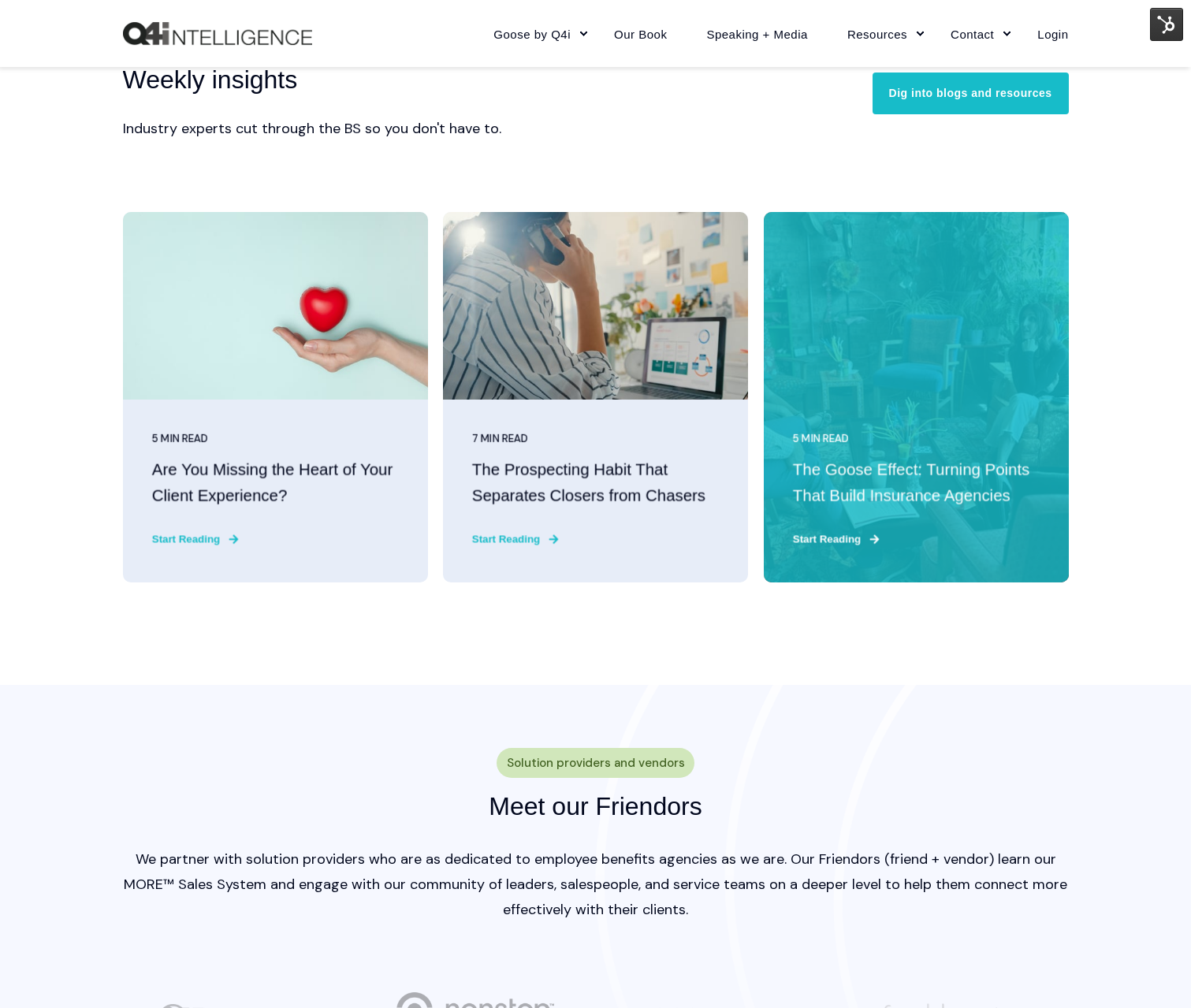
click at [948, 485] on h3 "The Goose Effect: Turning Points That Build Insurance Agencies" at bounding box center [915, 484] width 247 height 52
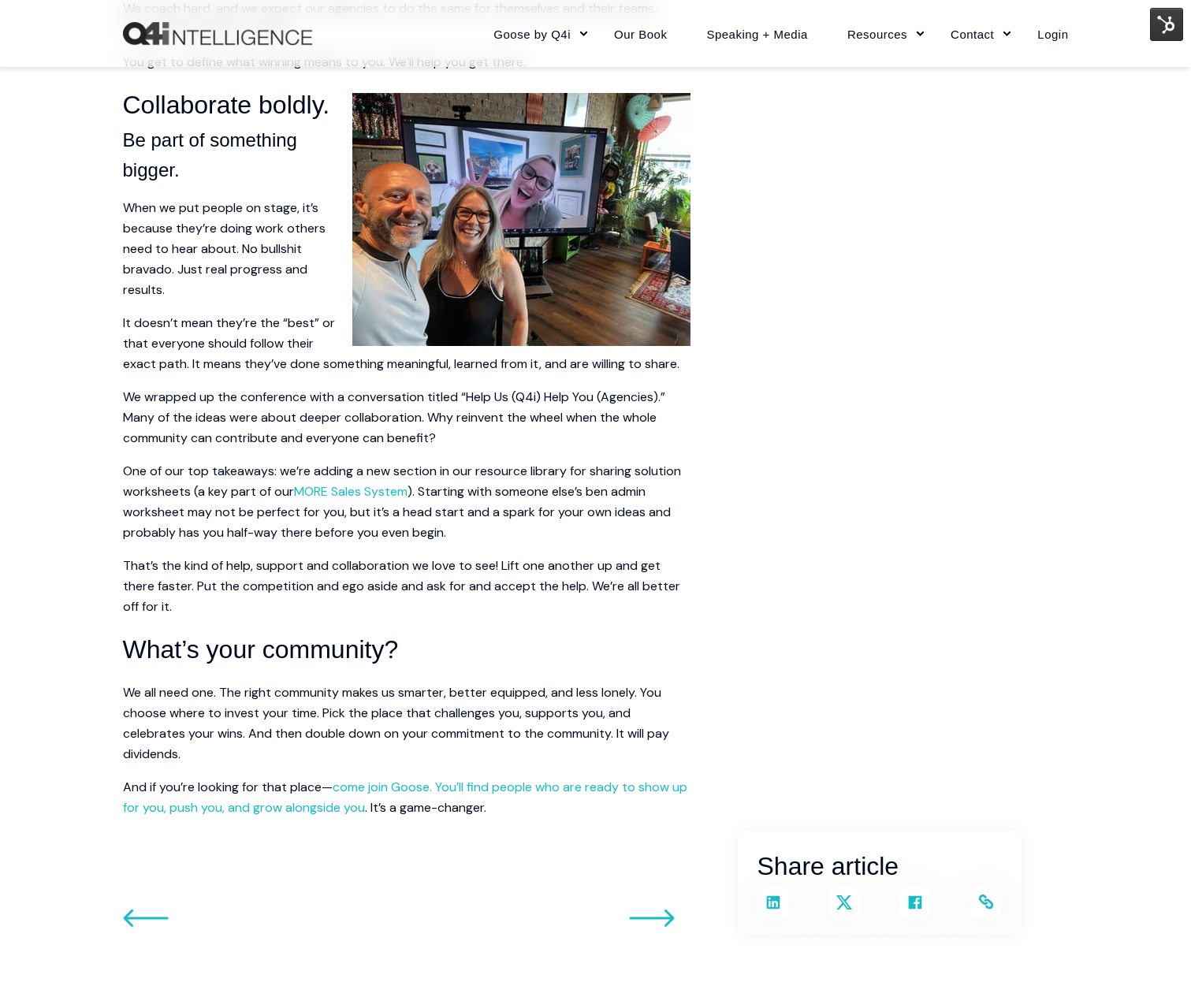
scroll to position [2506, 0]
